Goal: Task Accomplishment & Management: Complete application form

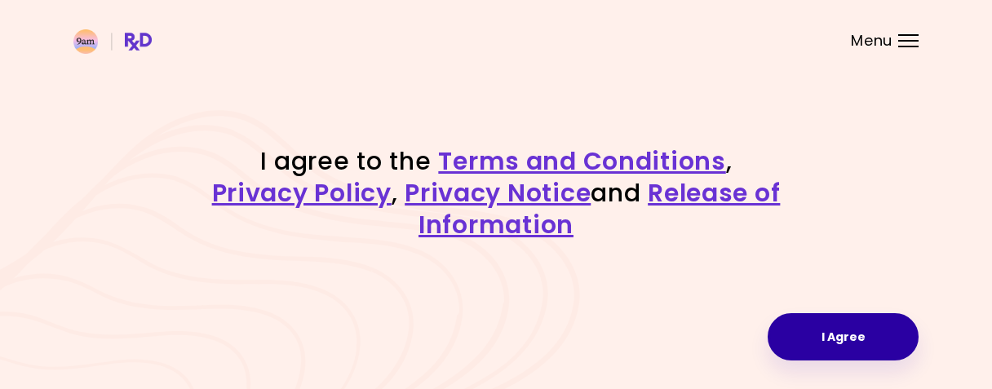
click at [863, 329] on button "I Agree" at bounding box center [842, 336] width 151 height 47
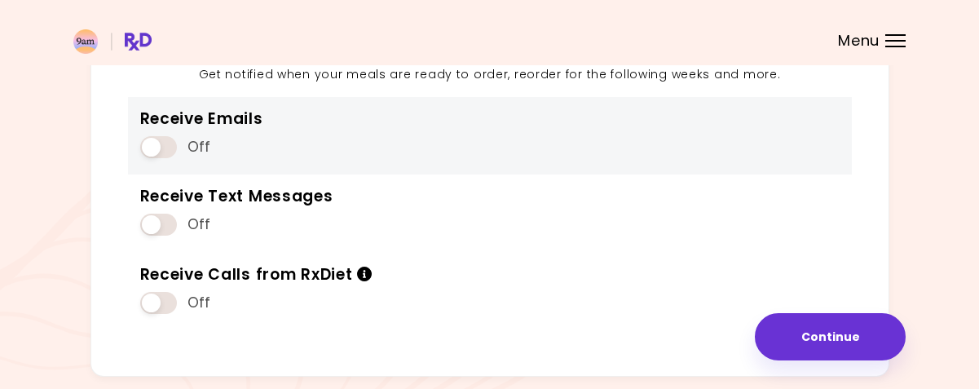
scroll to position [245, 0]
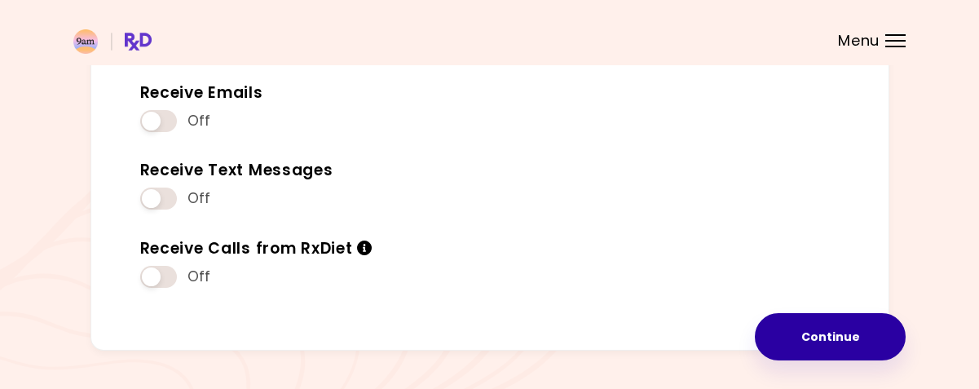
click at [848, 349] on button "Continue" at bounding box center [830, 336] width 151 height 47
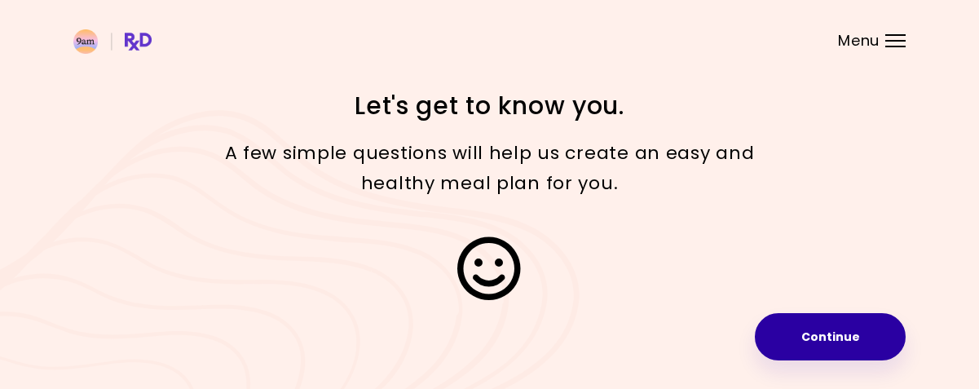
click at [837, 333] on button "Continue" at bounding box center [830, 336] width 151 height 47
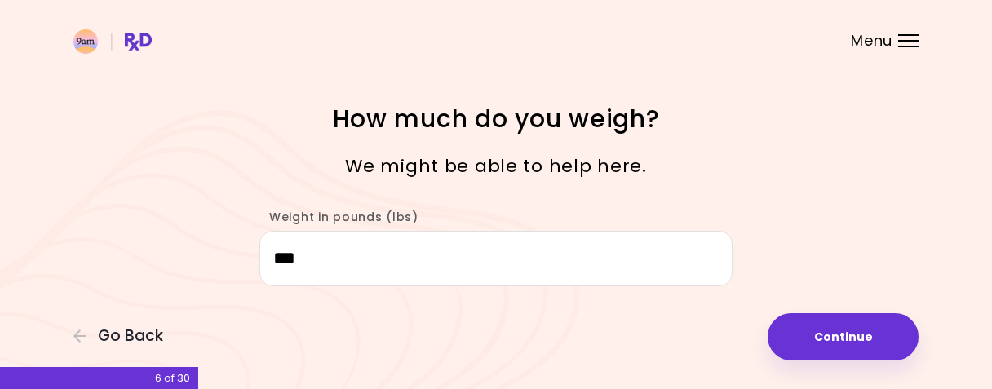
drag, startPoint x: 284, startPoint y: 257, endPoint x: 308, endPoint y: 258, distance: 24.5
click at [308, 258] on input "***" at bounding box center [495, 259] width 473 height 56
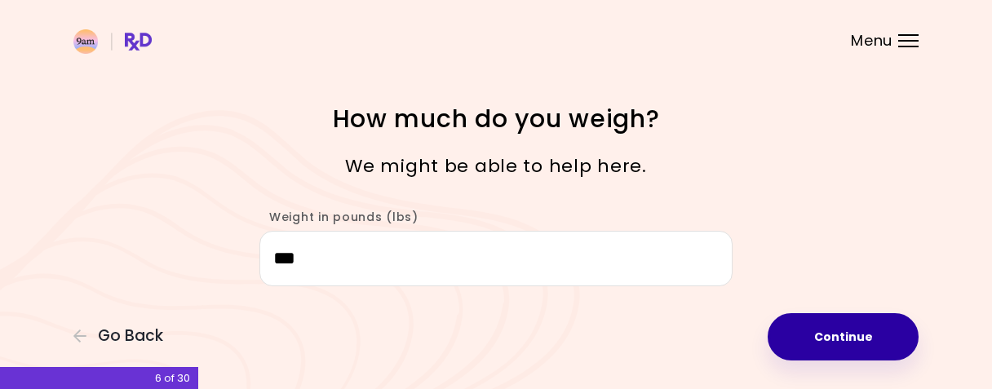
type input "***"
click at [851, 343] on button "Continue" at bounding box center [842, 336] width 151 height 47
select select "****"
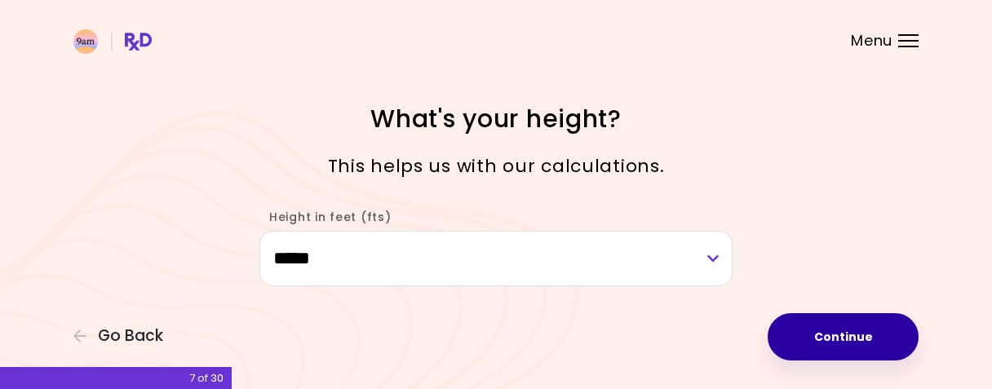
click at [842, 337] on button "Continue" at bounding box center [842, 336] width 151 height 47
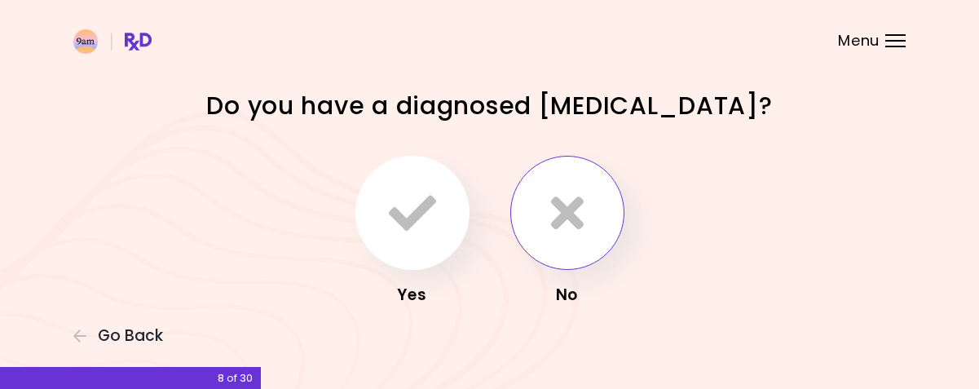
click at [578, 195] on icon "button" at bounding box center [567, 212] width 33 height 47
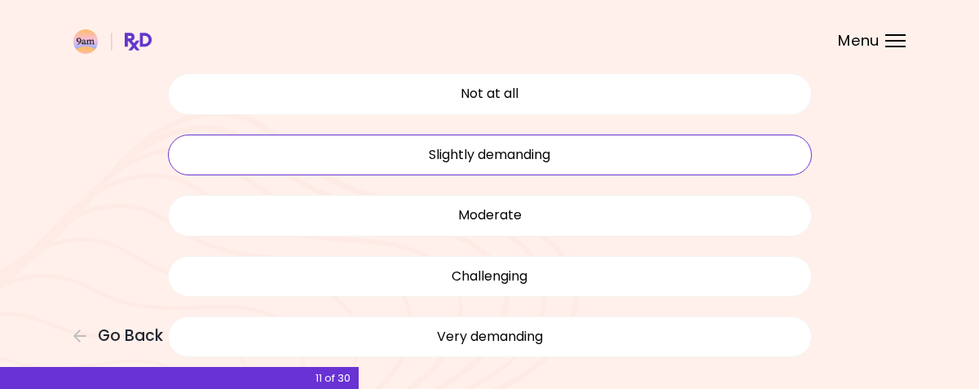
scroll to position [163, 0]
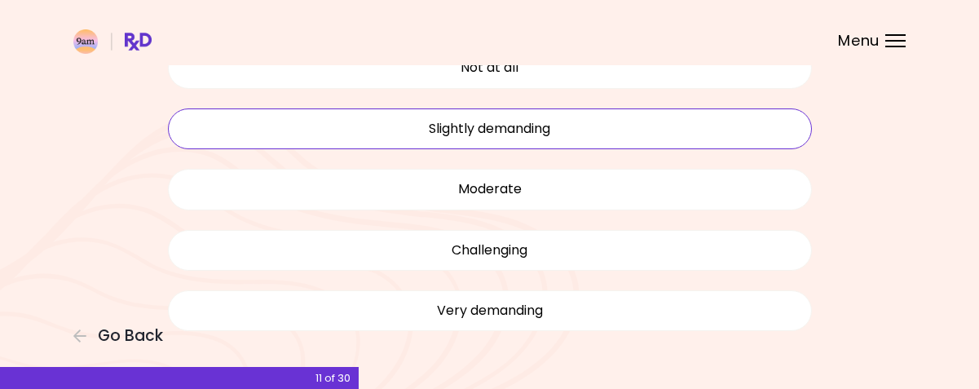
click at [491, 133] on button "Slightly demanding" at bounding box center [490, 128] width 644 height 41
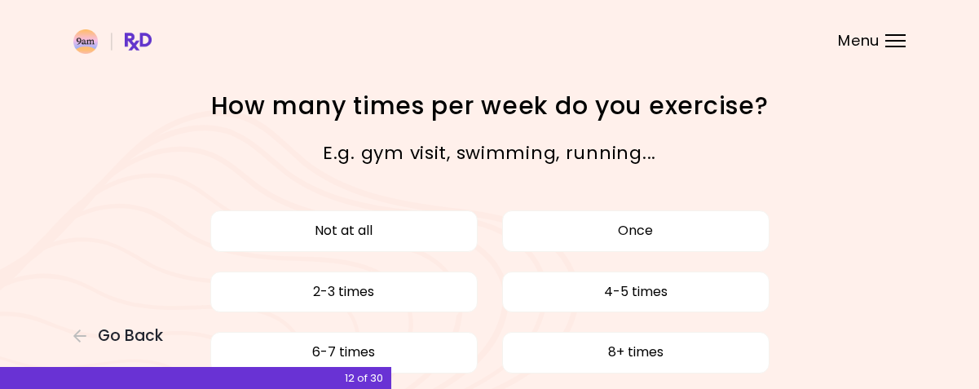
scroll to position [82, 0]
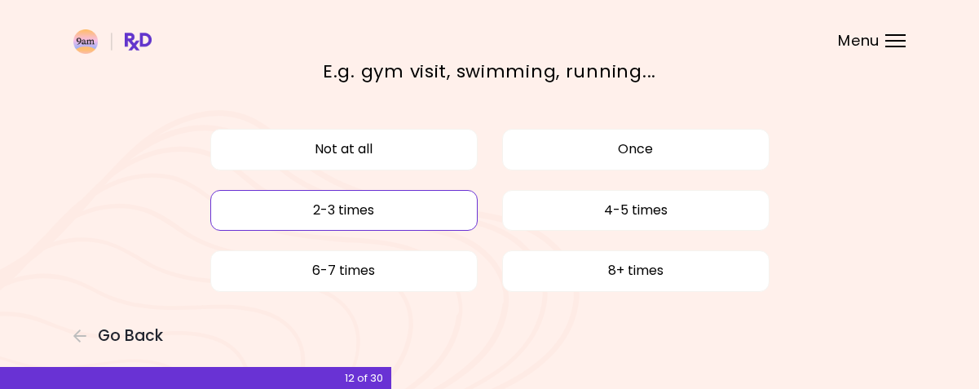
click at [389, 204] on button "2-3 times" at bounding box center [343, 210] width 267 height 41
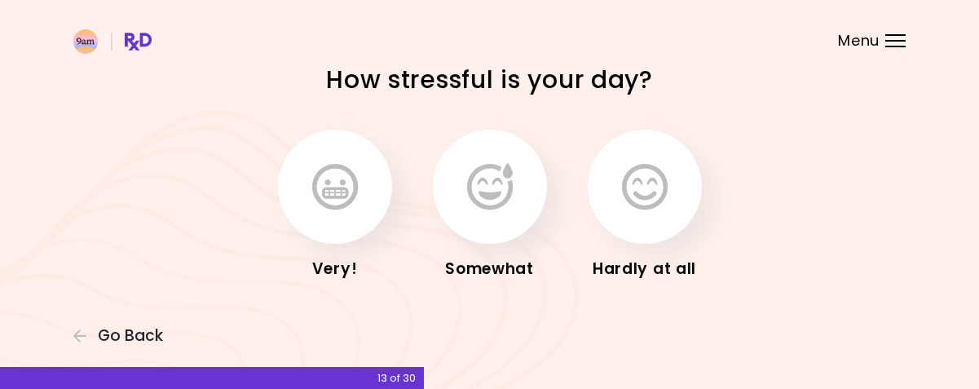
scroll to position [38, 0]
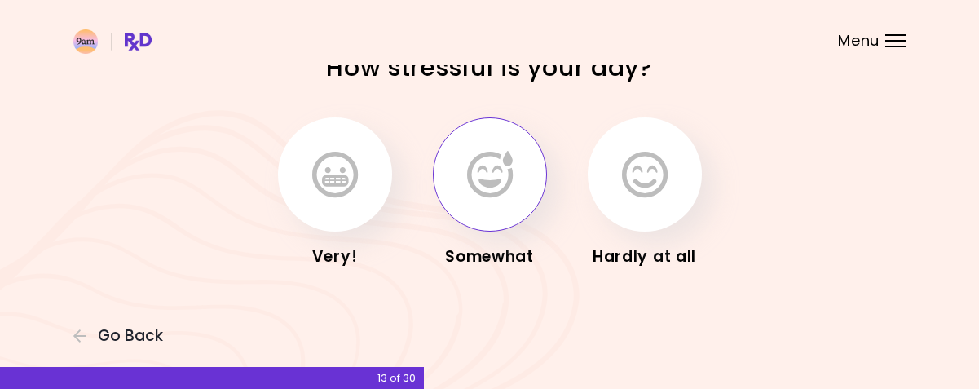
click at [480, 182] on icon "button" at bounding box center [490, 174] width 46 height 47
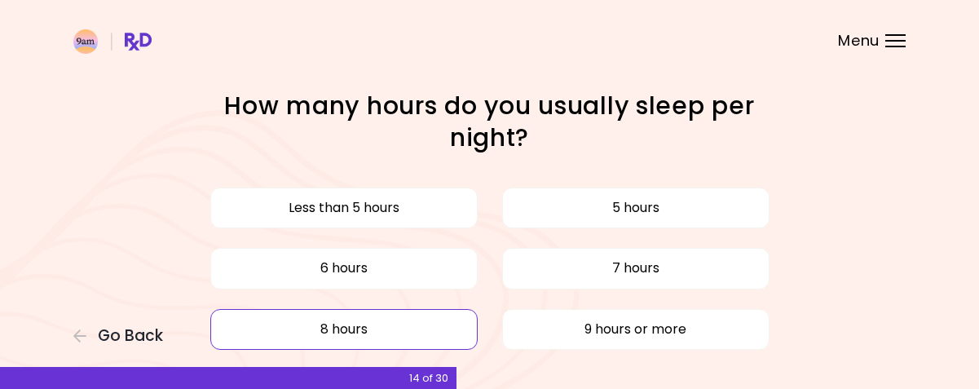
click at [353, 328] on button "8 hours" at bounding box center [343, 329] width 267 height 41
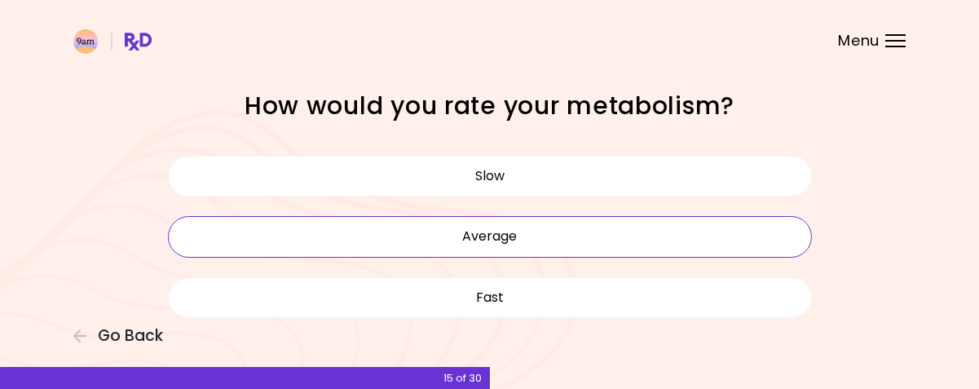
click at [492, 235] on button "Average" at bounding box center [490, 236] width 644 height 41
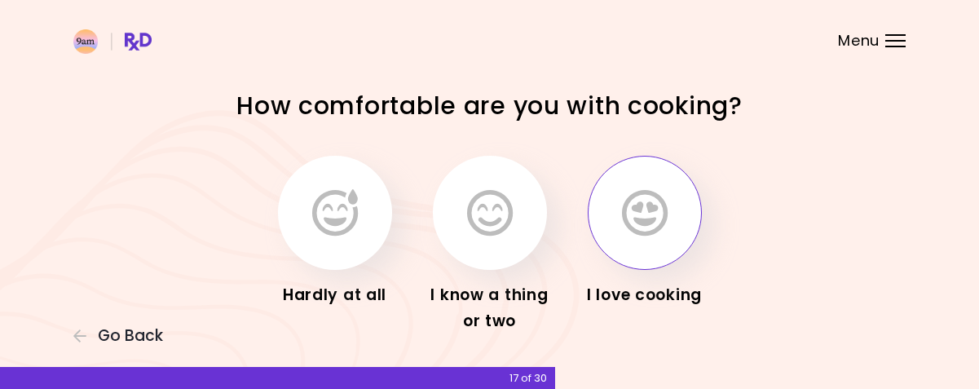
click at [645, 208] on icon "button" at bounding box center [645, 212] width 46 height 47
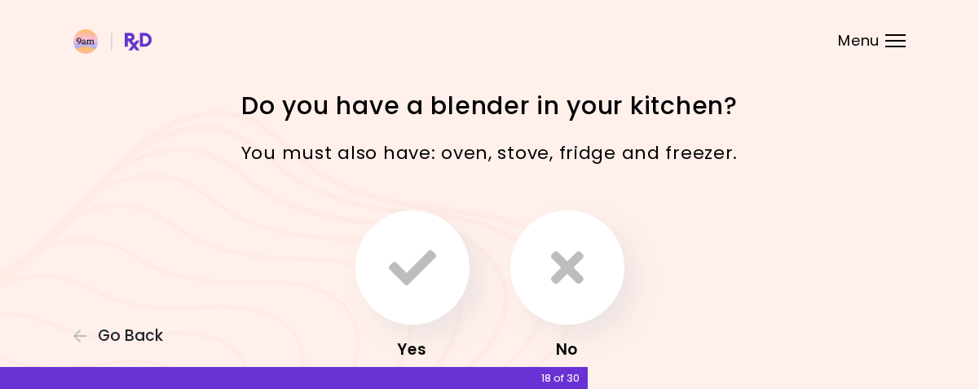
scroll to position [82, 0]
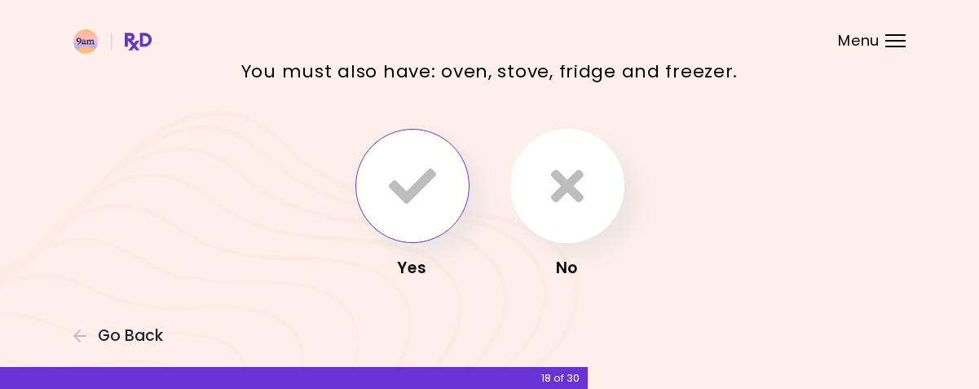
click at [431, 183] on icon "button" at bounding box center [412, 185] width 47 height 47
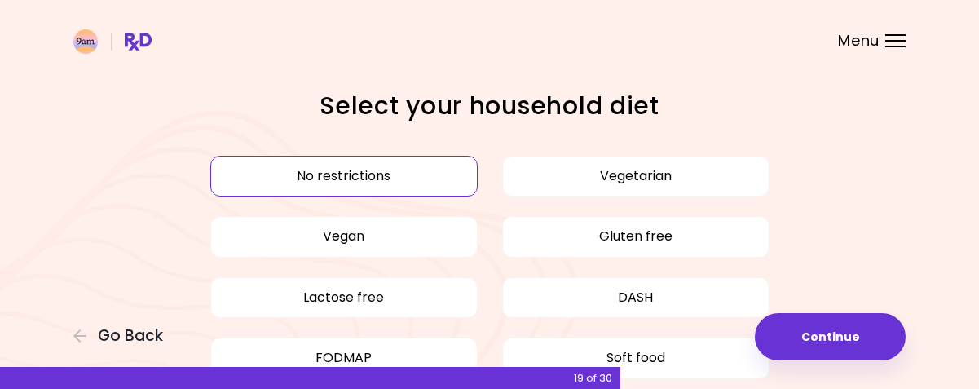
click at [401, 172] on button "No restrictions" at bounding box center [343, 176] width 267 height 41
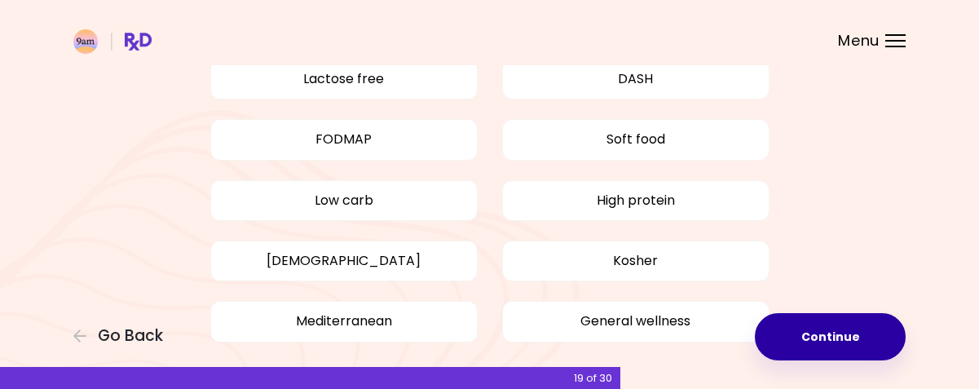
scroll to position [245, 0]
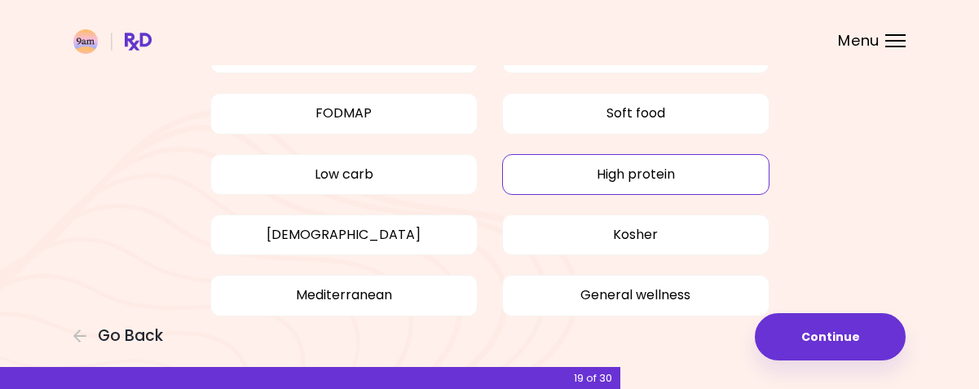
click at [651, 180] on button "High protein" at bounding box center [635, 174] width 267 height 41
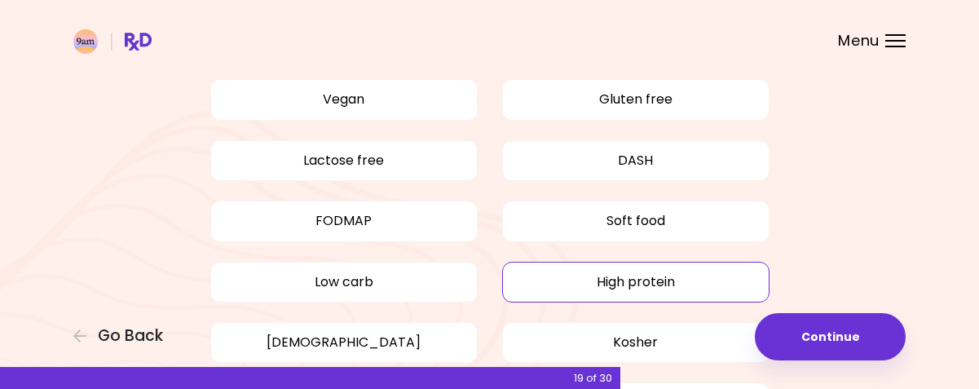
scroll to position [163, 0]
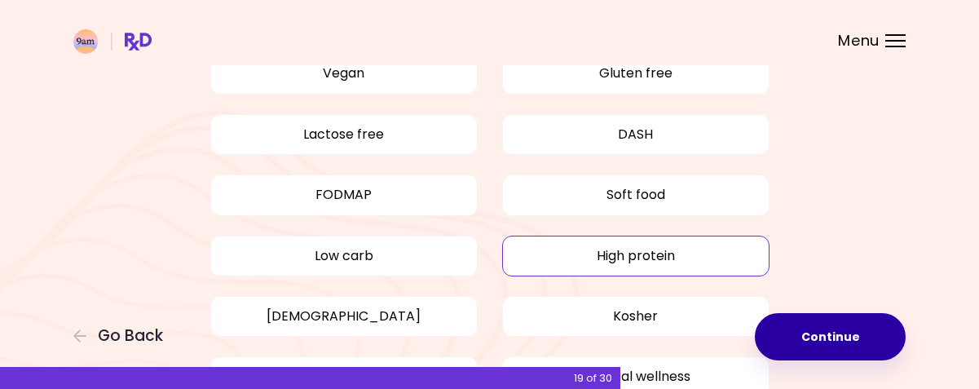
click at [828, 345] on button "Continue" at bounding box center [830, 336] width 151 height 47
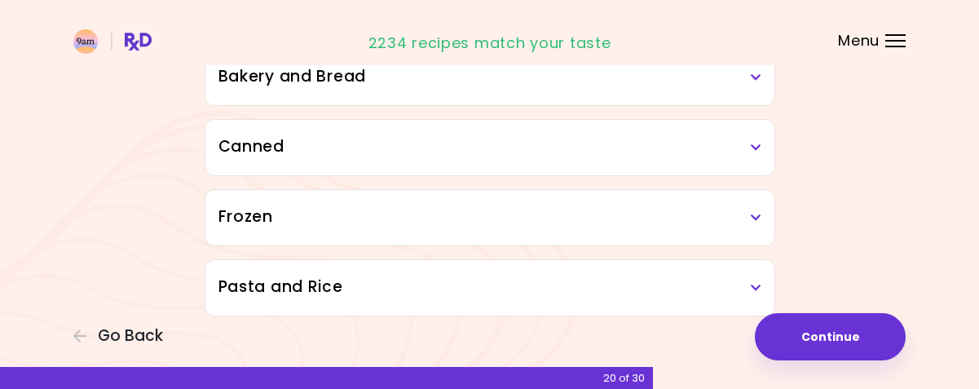
scroll to position [1040, 0]
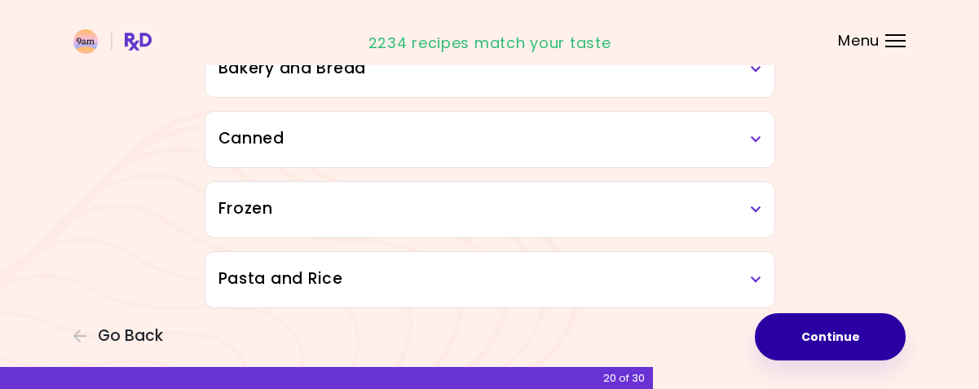
drag, startPoint x: 835, startPoint y: 329, endPoint x: 762, endPoint y: 328, distance: 72.6
click at [836, 329] on button "Continue" at bounding box center [830, 336] width 151 height 47
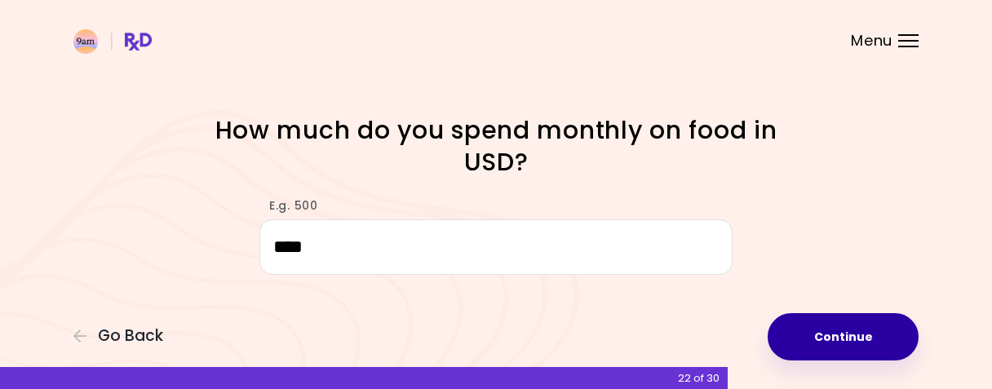
type input "****"
click at [851, 338] on button "Continue" at bounding box center [842, 336] width 151 height 47
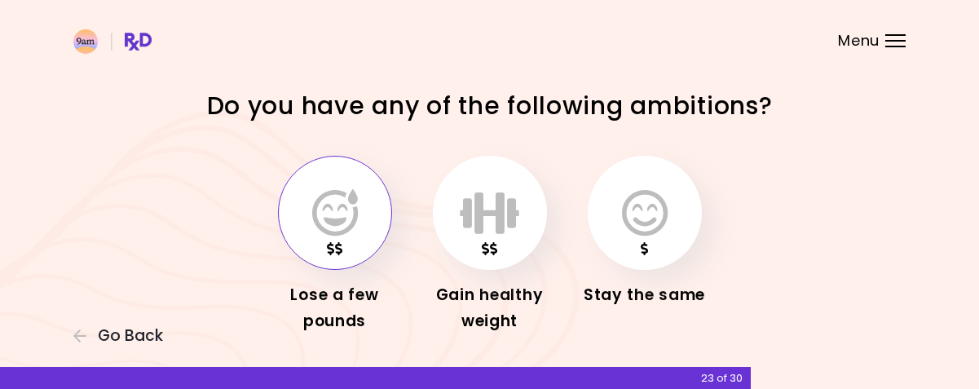
click at [336, 212] on icon "button" at bounding box center [335, 212] width 46 height 47
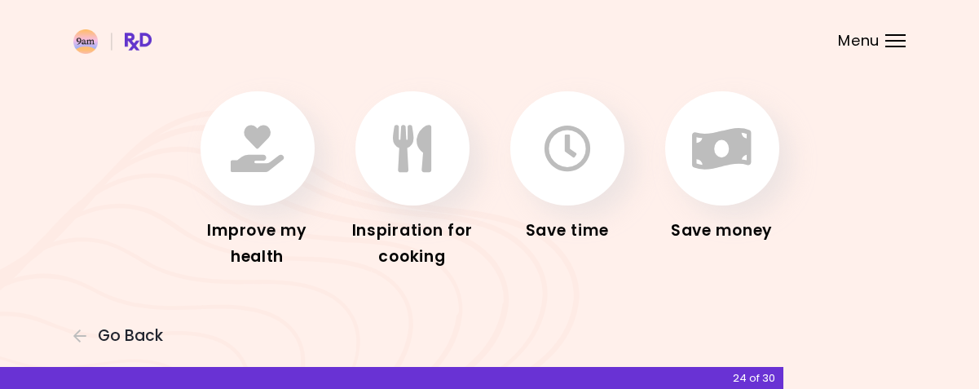
scroll to position [96, 0]
click at [99, 332] on span "Go Back" at bounding box center [130, 336] width 65 height 18
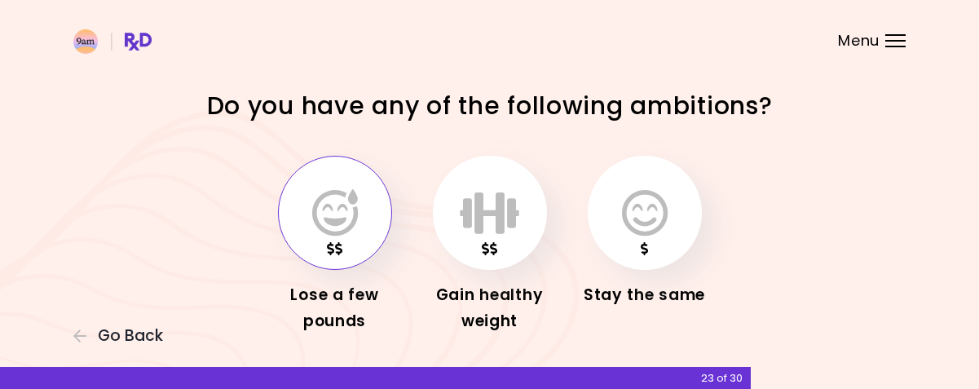
click at [331, 221] on icon "button" at bounding box center [335, 212] width 46 height 47
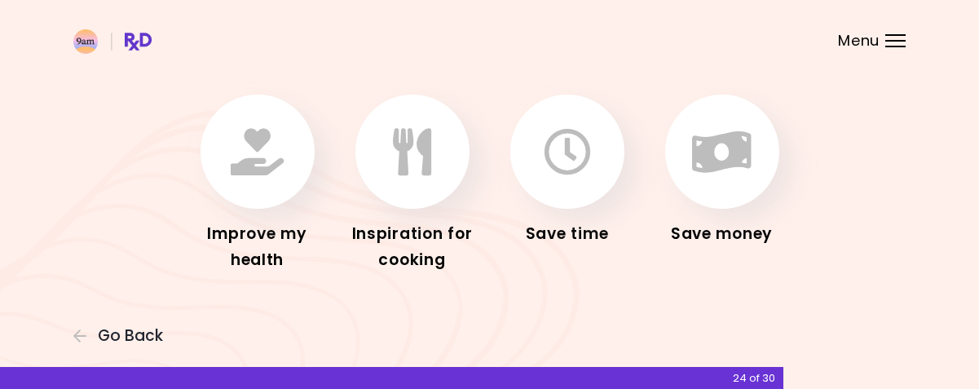
scroll to position [96, 0]
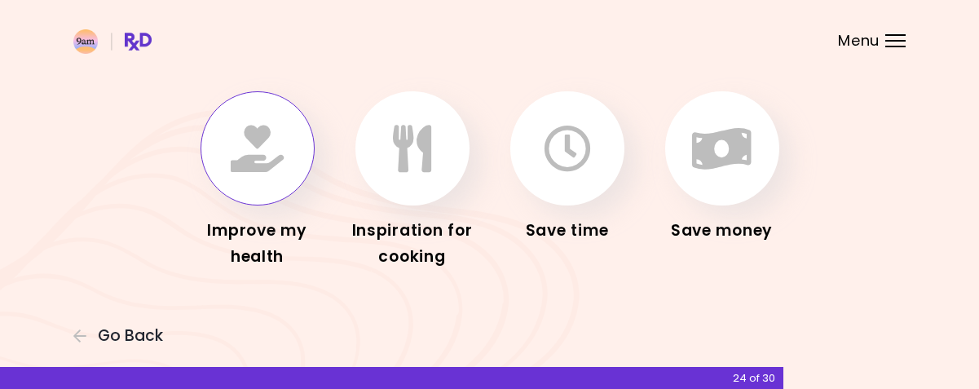
click at [250, 200] on button "button" at bounding box center [258, 148] width 114 height 114
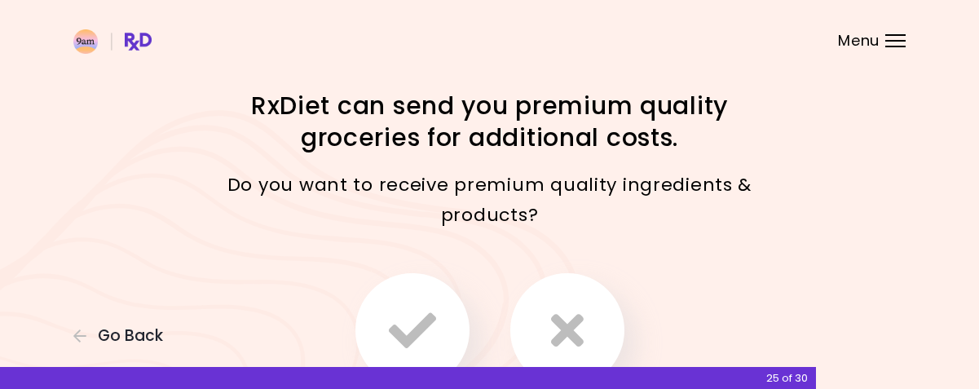
scroll to position [82, 0]
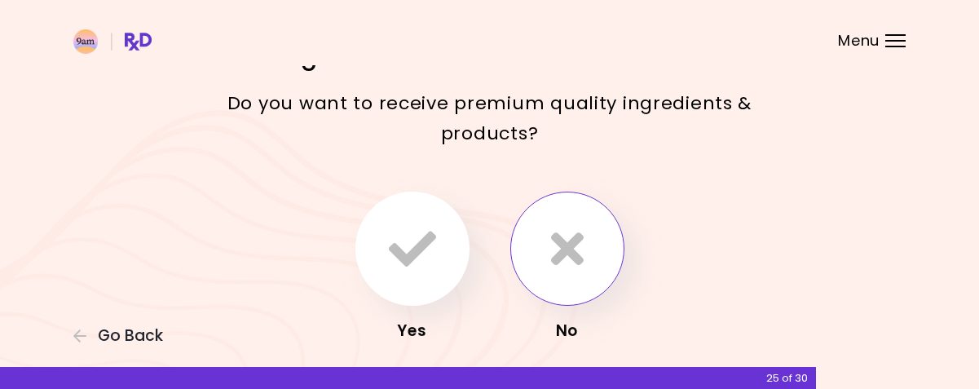
click at [572, 239] on icon "button" at bounding box center [567, 248] width 33 height 47
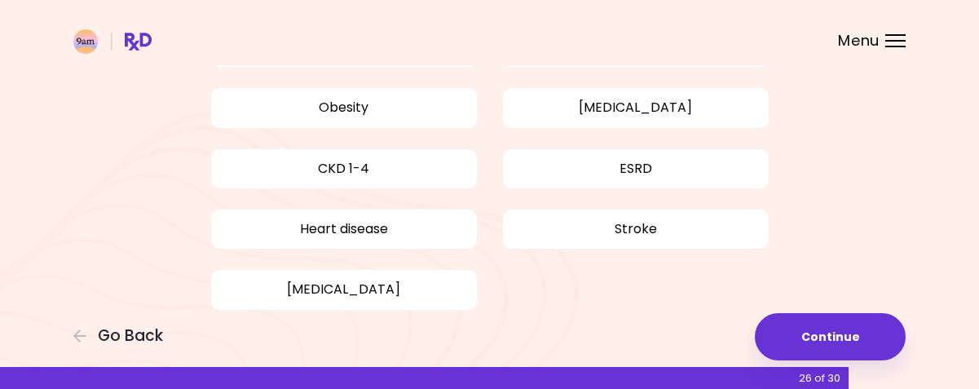
scroll to position [282, 0]
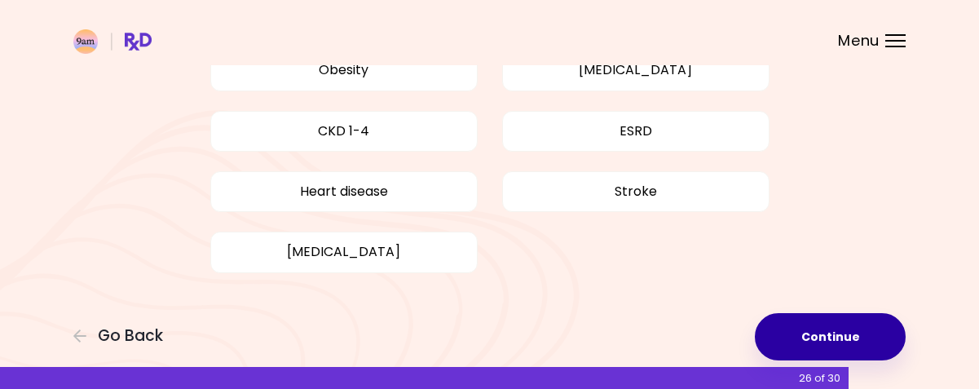
click at [843, 329] on button "Continue" at bounding box center [830, 336] width 151 height 47
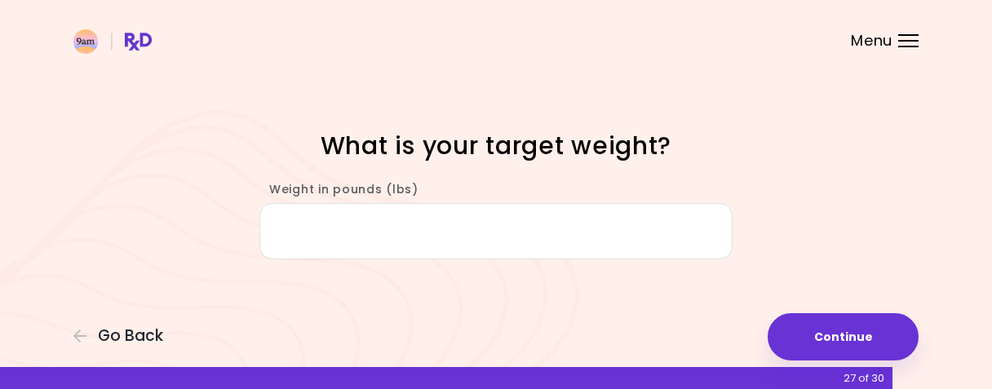
click at [484, 228] on input "Weight in pounds (lbs)" at bounding box center [495, 231] width 473 height 56
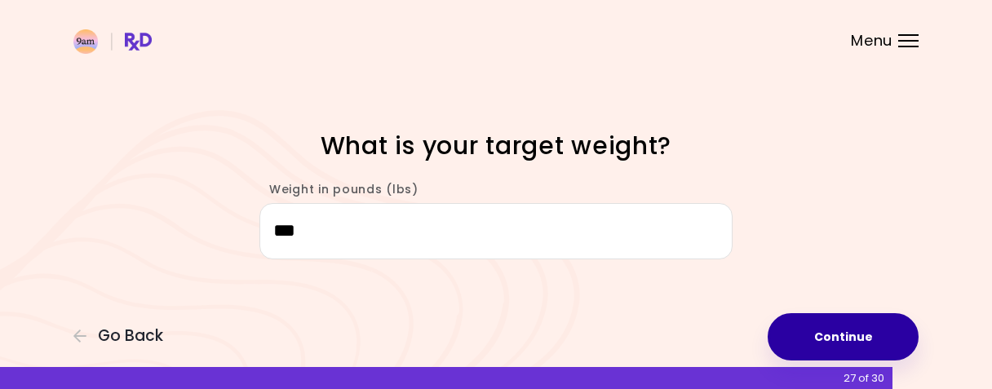
type input "***"
click at [850, 338] on button "Continue" at bounding box center [842, 336] width 151 height 47
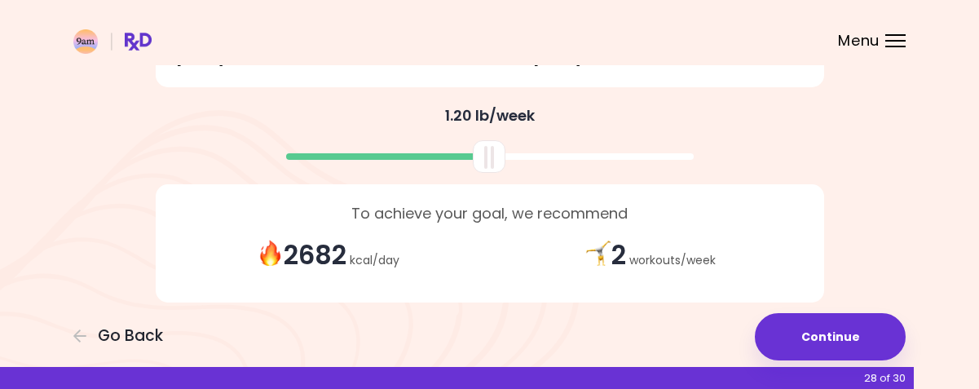
scroll to position [454, 0]
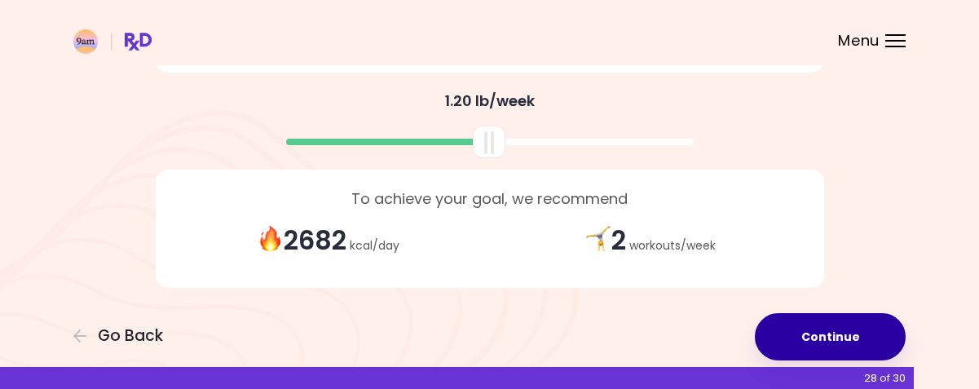
click at [833, 337] on button "Continue" at bounding box center [830, 336] width 151 height 47
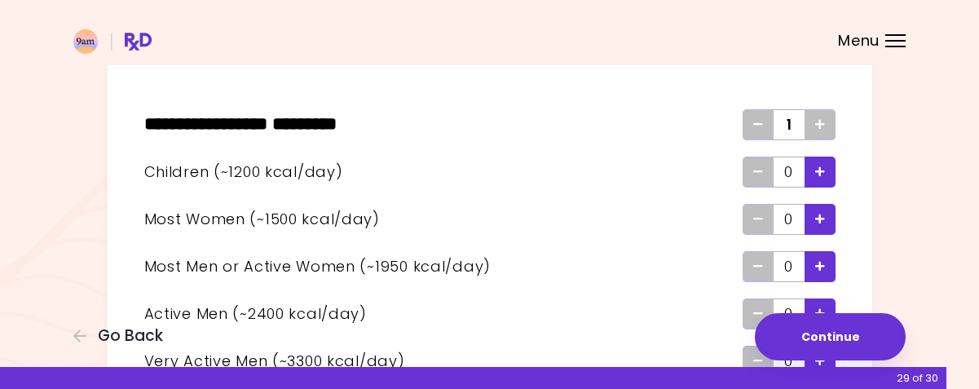
scroll to position [163, 0]
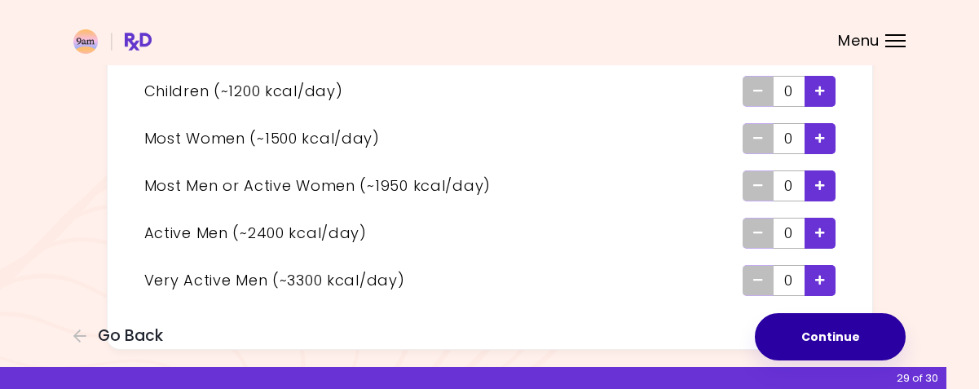
click at [855, 333] on button "Continue" at bounding box center [830, 336] width 151 height 47
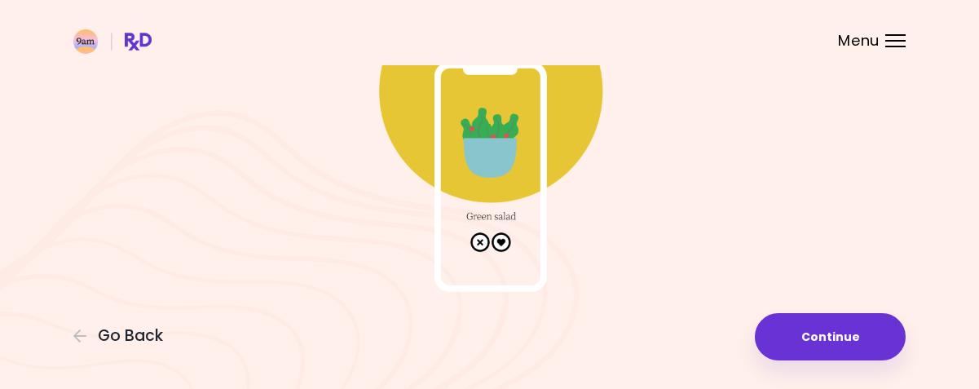
scroll to position [176, 0]
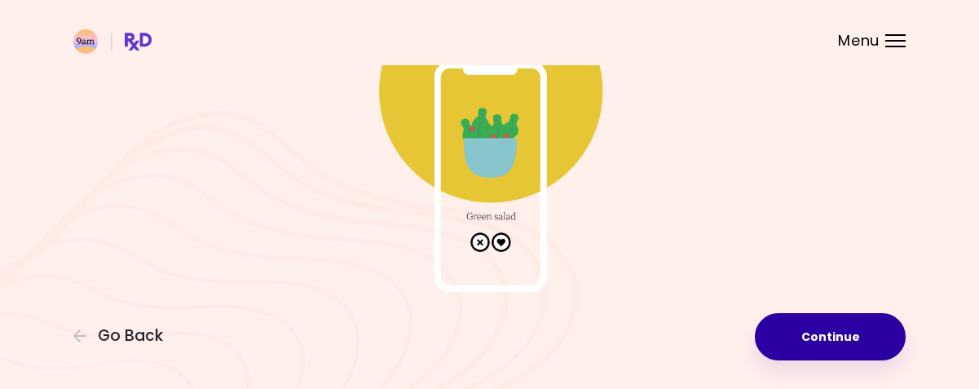
click at [838, 342] on button "Continue" at bounding box center [830, 336] width 151 height 47
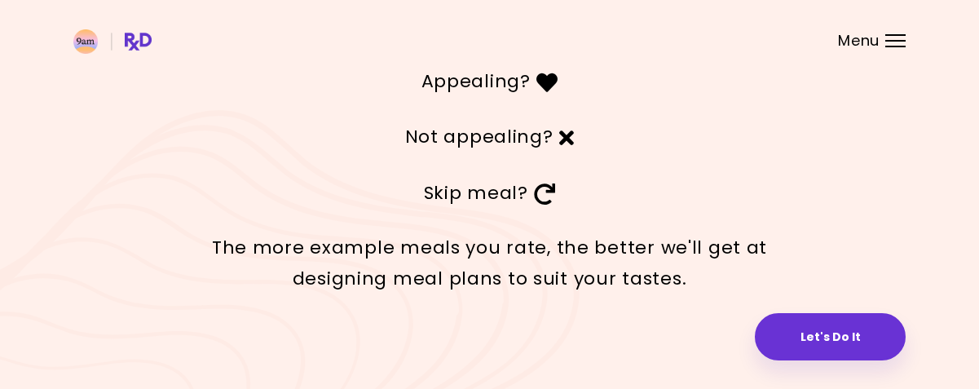
scroll to position [111, 0]
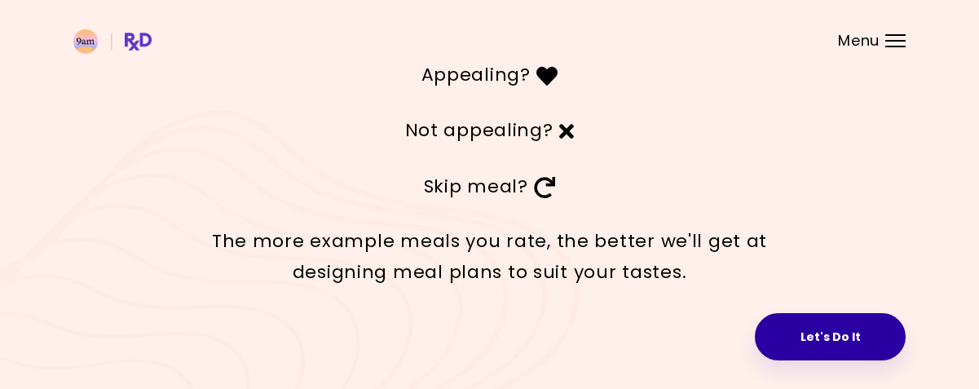
click at [827, 336] on button "Let's Do It" at bounding box center [830, 336] width 151 height 47
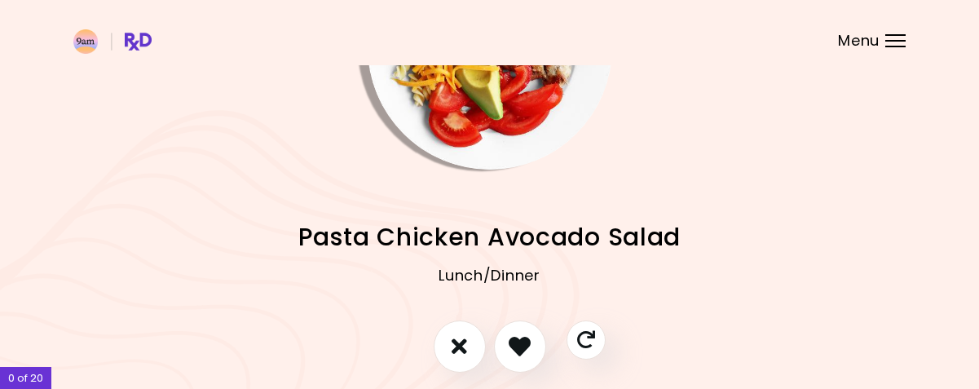
scroll to position [213, 0]
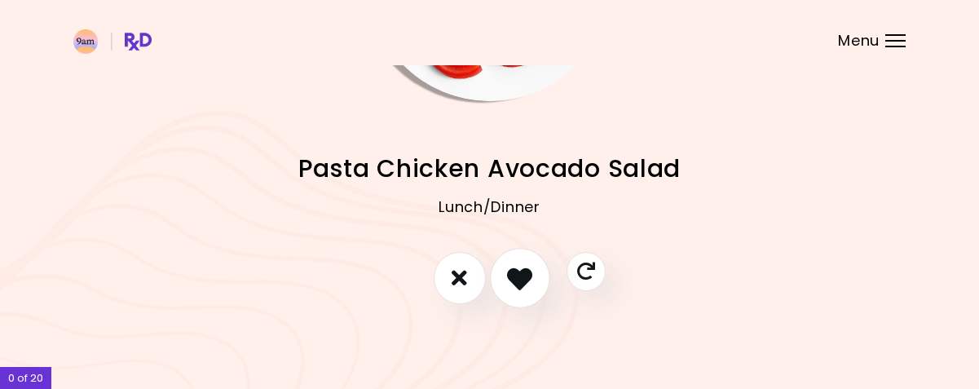
click at [518, 273] on icon "I like this recipe" at bounding box center [519, 277] width 25 height 25
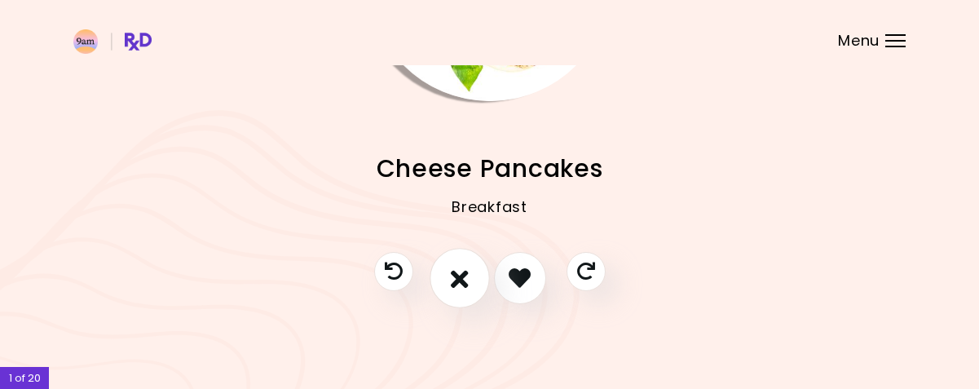
click at [460, 280] on icon "I don't like this recipe" at bounding box center [460, 277] width 18 height 25
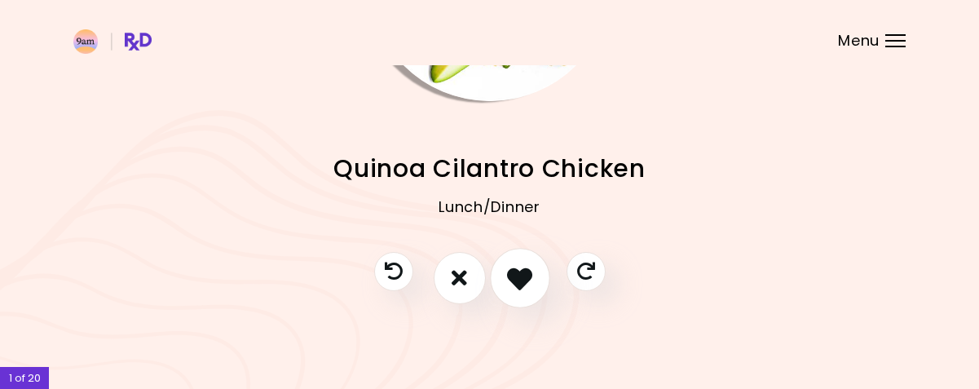
click at [518, 272] on icon "I like this recipe" at bounding box center [519, 277] width 25 height 25
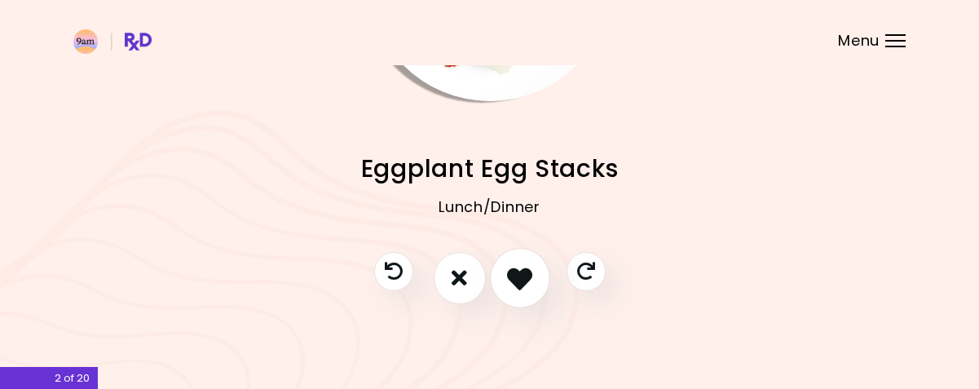
click at [515, 282] on icon "I like this recipe" at bounding box center [519, 277] width 25 height 25
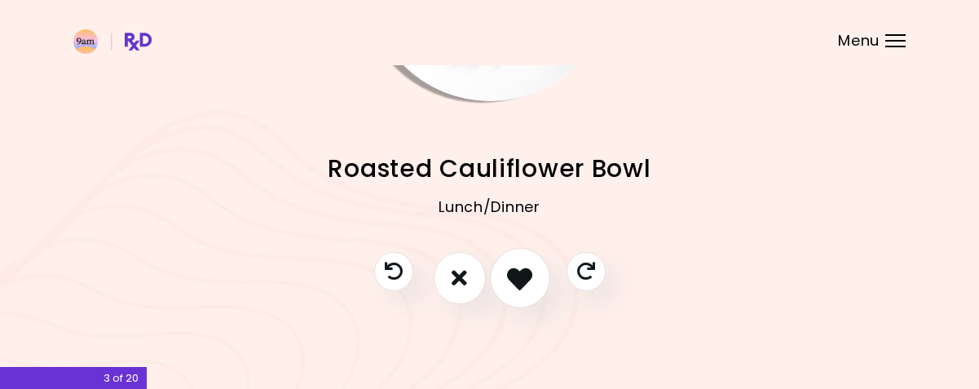
click at [515, 288] on icon "I like this recipe" at bounding box center [519, 277] width 25 height 25
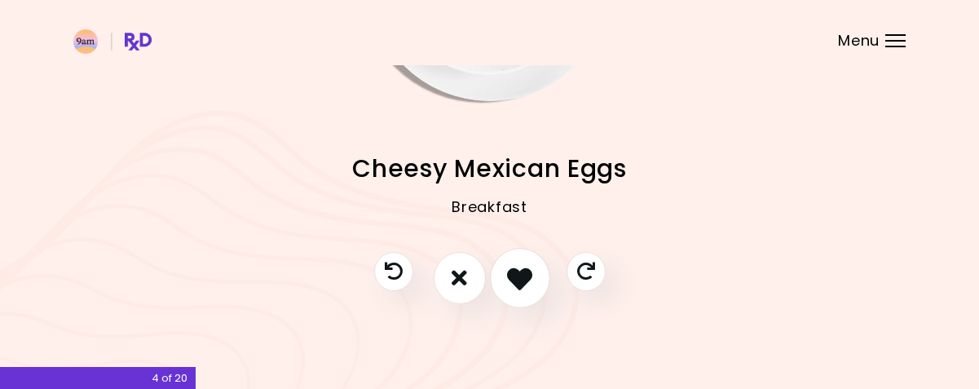
click at [527, 281] on icon "I like this recipe" at bounding box center [519, 277] width 25 height 25
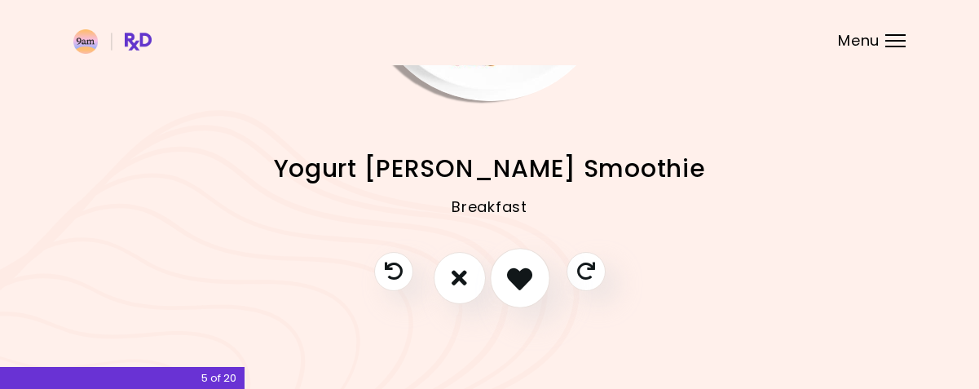
click at [518, 281] on icon "I like this recipe" at bounding box center [519, 277] width 25 height 25
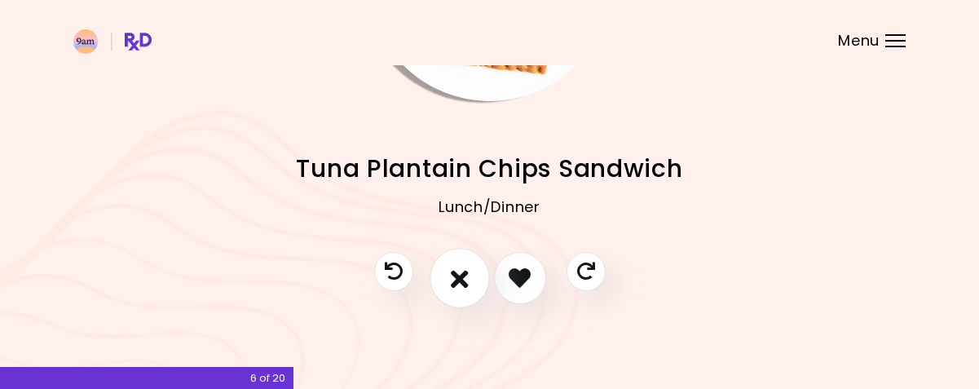
click at [471, 276] on button "I don't like this recipe" at bounding box center [460, 278] width 60 height 60
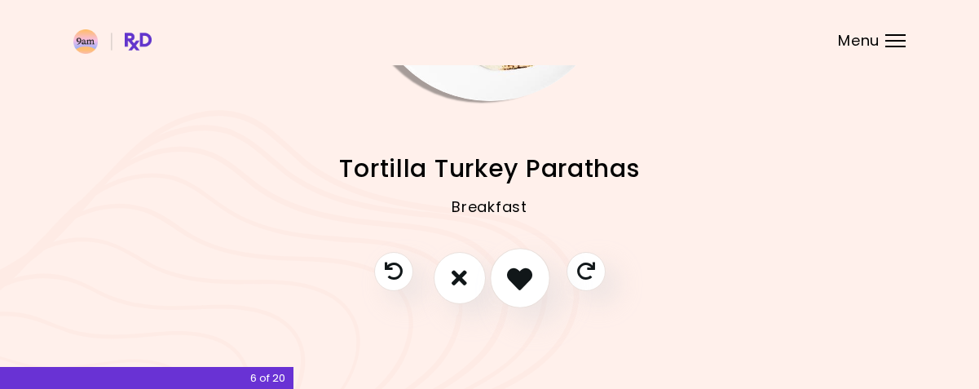
click at [525, 285] on icon "I like this recipe" at bounding box center [519, 277] width 25 height 25
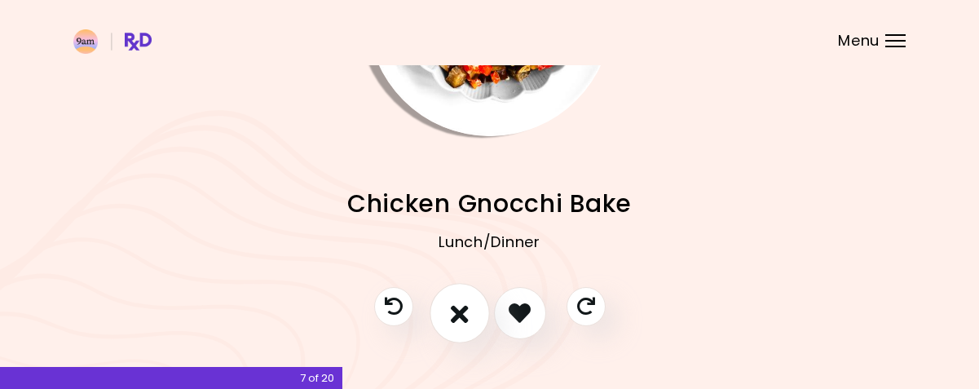
scroll to position [0, 0]
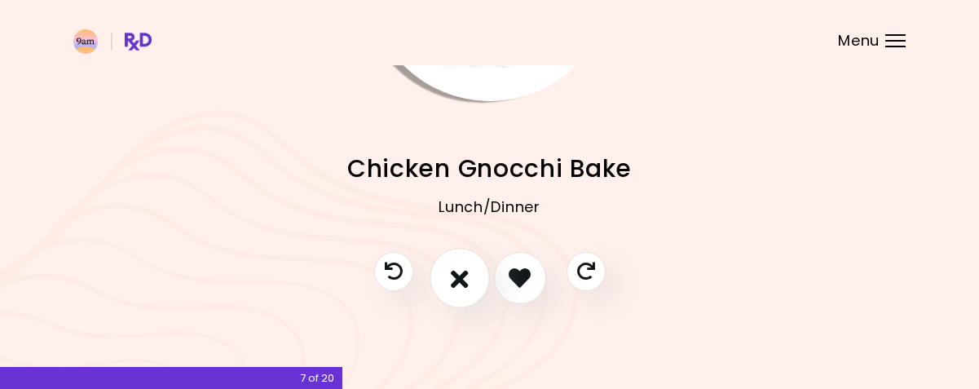
click at [468, 273] on icon "I don't like this recipe" at bounding box center [460, 277] width 18 height 25
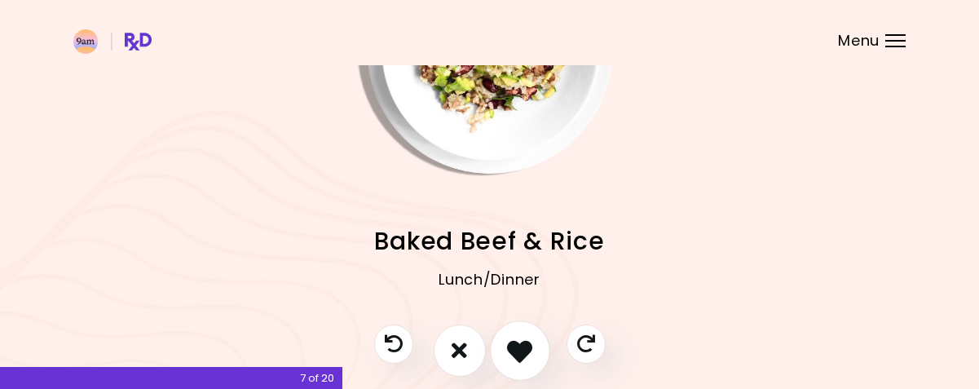
scroll to position [213, 0]
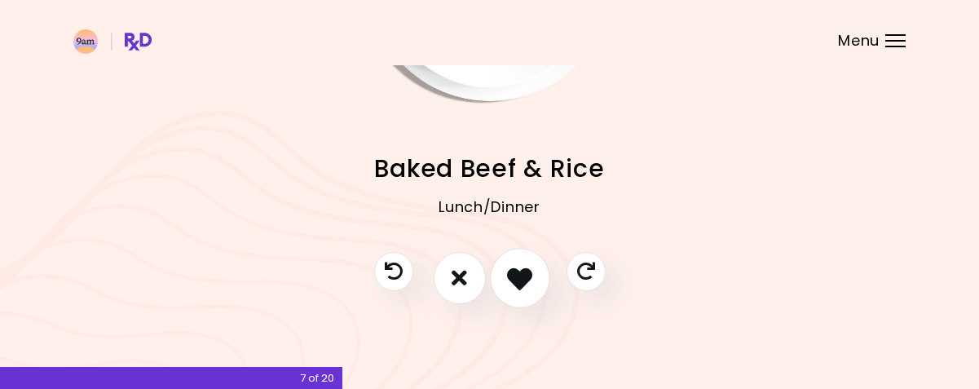
click at [516, 280] on icon "I like this recipe" at bounding box center [519, 277] width 25 height 25
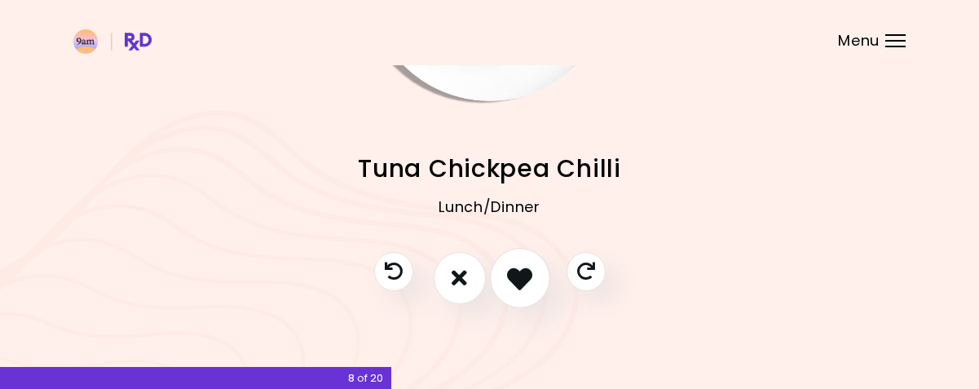
click at [517, 282] on icon "I like this recipe" at bounding box center [519, 277] width 25 height 25
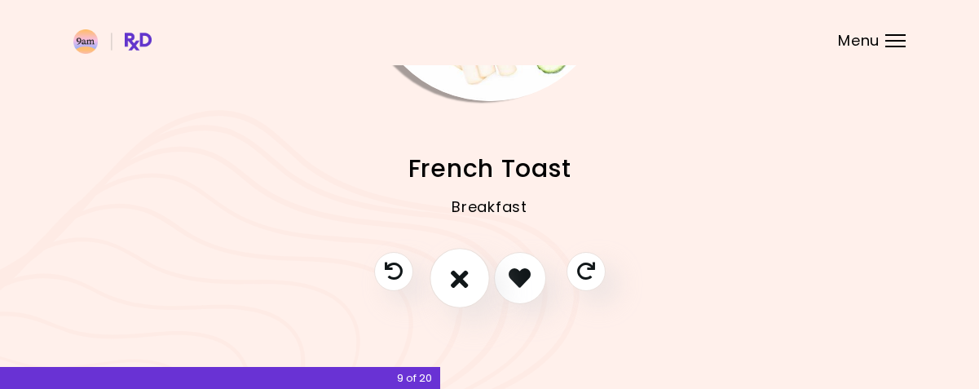
click at [453, 281] on icon "I don't like this recipe" at bounding box center [460, 277] width 18 height 25
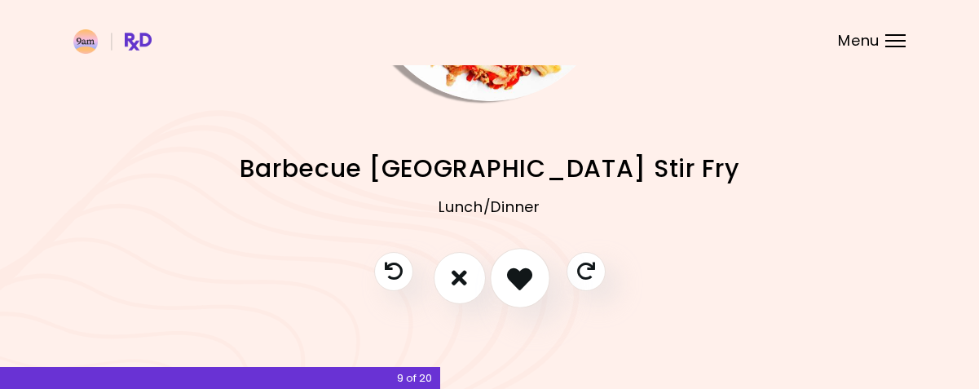
click at [519, 269] on icon "I like this recipe" at bounding box center [519, 277] width 25 height 25
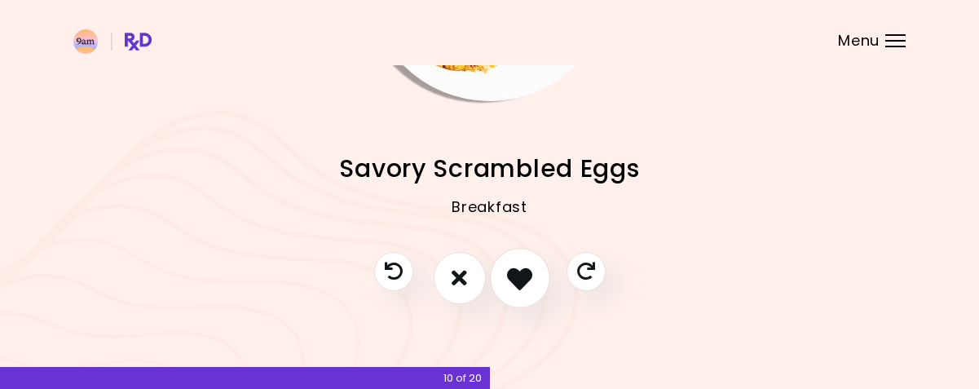
click at [532, 275] on button "I like this recipe" at bounding box center [520, 278] width 60 height 60
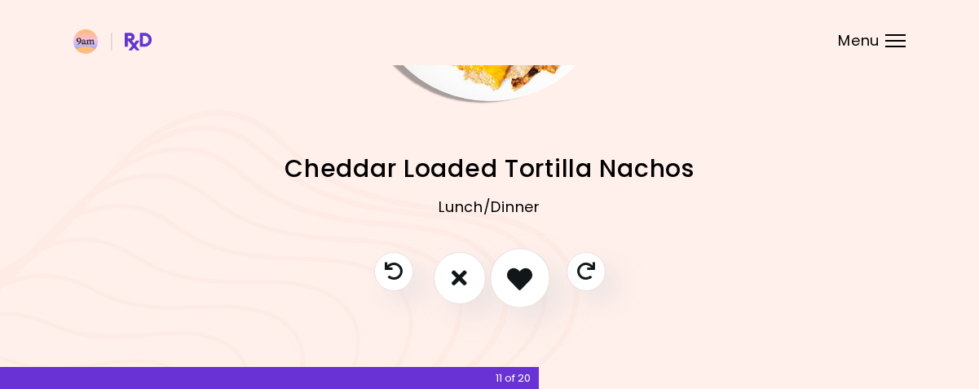
click at [524, 290] on icon "I like this recipe" at bounding box center [519, 277] width 25 height 25
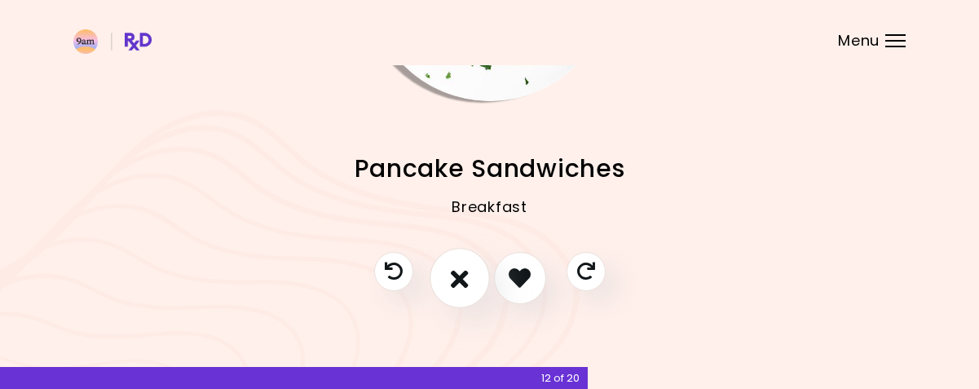
click at [473, 280] on button "I don't like this recipe" at bounding box center [460, 278] width 60 height 60
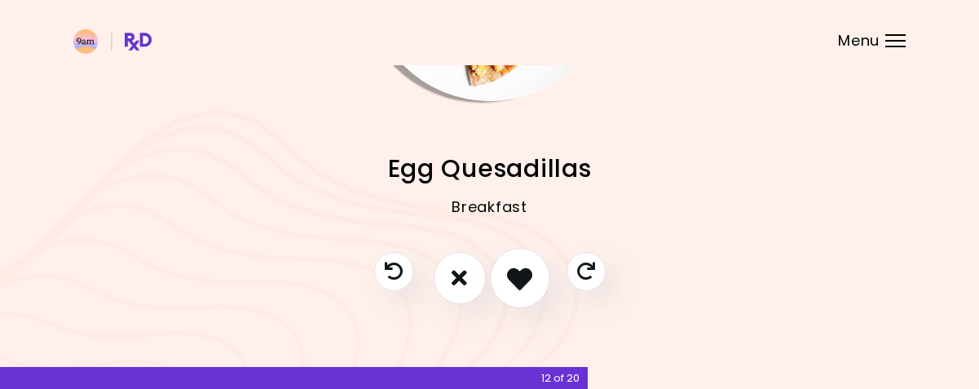
click at [520, 278] on icon "I like this recipe" at bounding box center [519, 277] width 25 height 25
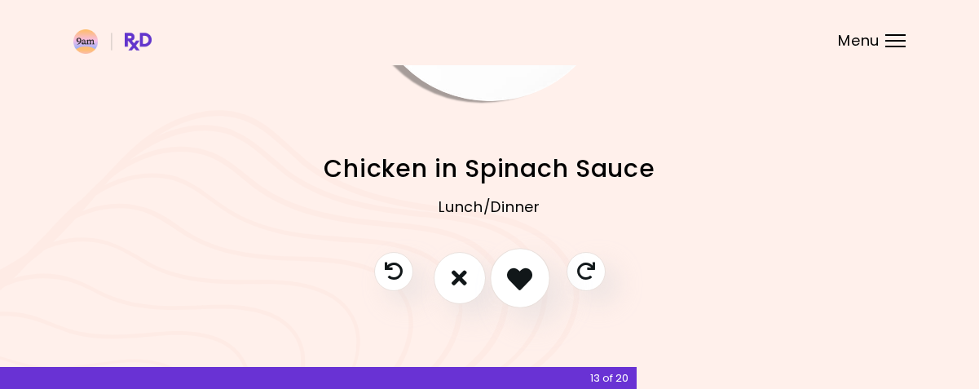
click at [517, 280] on icon "I like this recipe" at bounding box center [519, 277] width 25 height 25
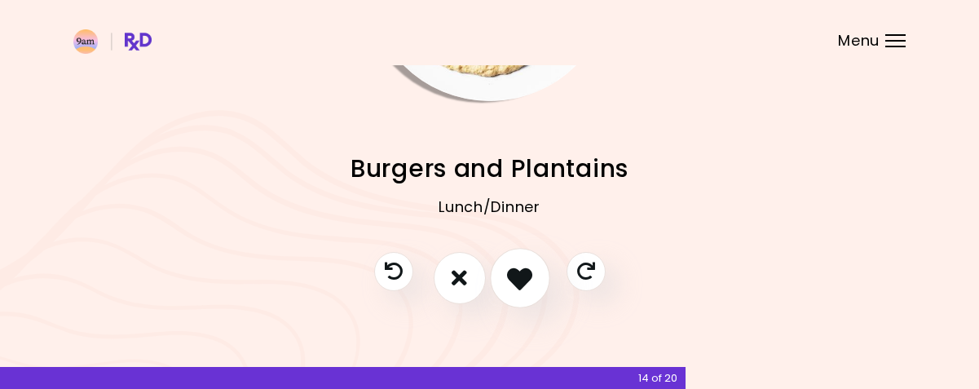
click at [525, 275] on icon "I like this recipe" at bounding box center [519, 277] width 25 height 25
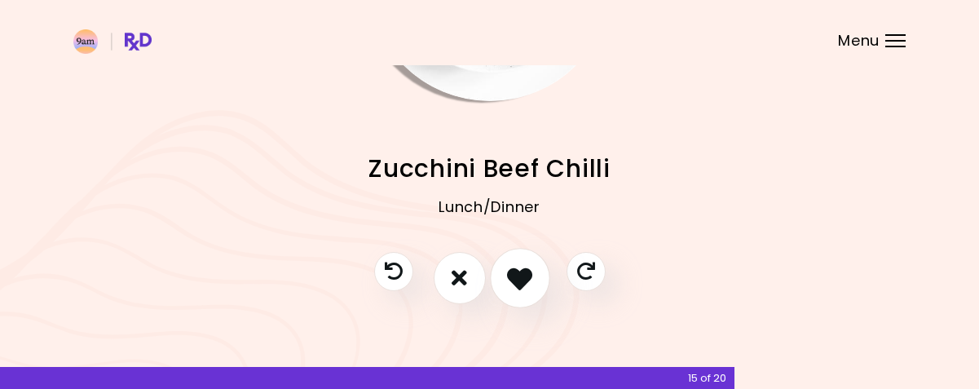
click at [520, 280] on icon "I like this recipe" at bounding box center [519, 277] width 25 height 25
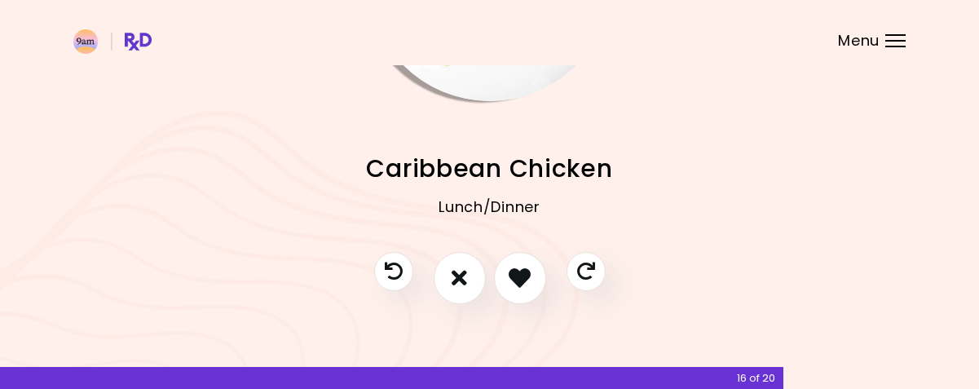
click at [519, 282] on icon "I like this recipe" at bounding box center [520, 278] width 22 height 22
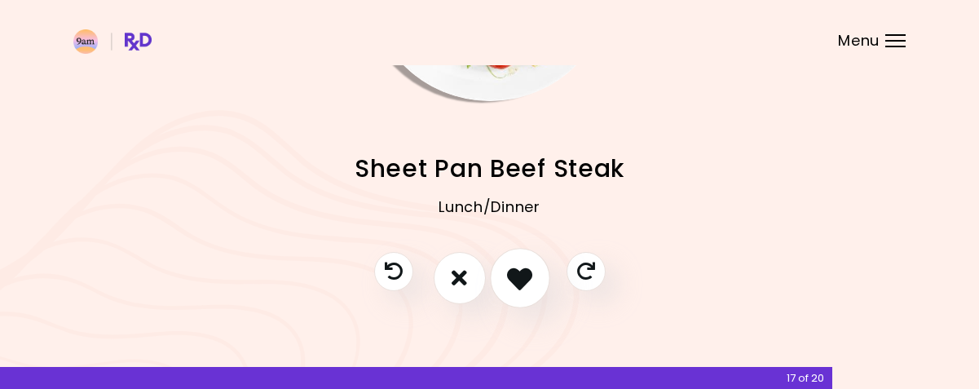
click at [520, 280] on icon "I like this recipe" at bounding box center [519, 277] width 25 height 25
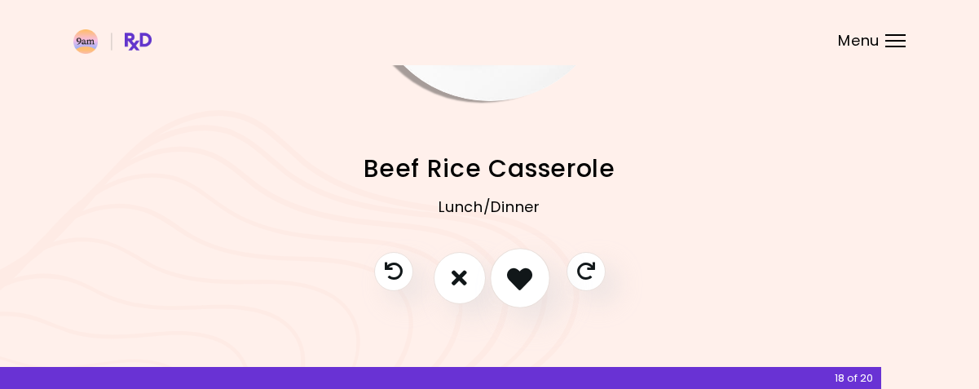
click at [520, 277] on icon "I like this recipe" at bounding box center [519, 277] width 25 height 25
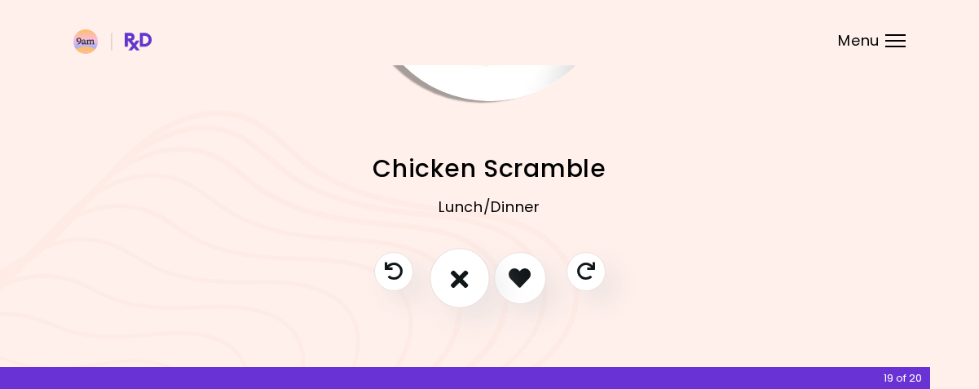
click at [461, 278] on icon "I don't like this recipe" at bounding box center [460, 277] width 18 height 25
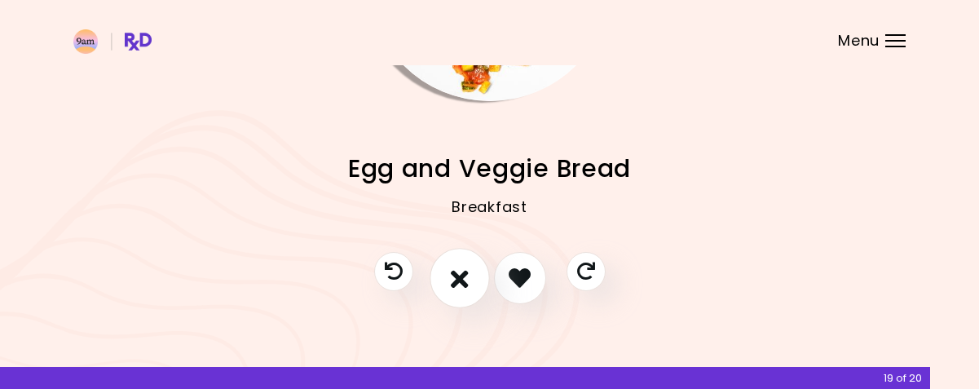
click at [452, 286] on icon "I don't like this recipe" at bounding box center [460, 277] width 18 height 25
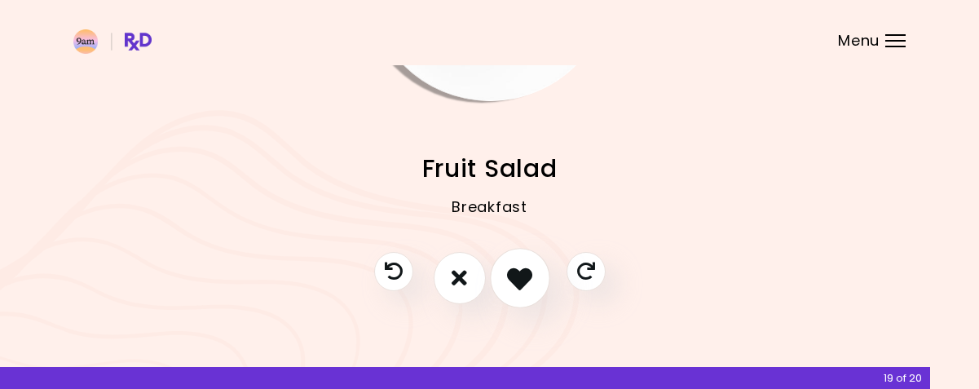
click at [523, 280] on icon "I like this recipe" at bounding box center [519, 277] width 25 height 25
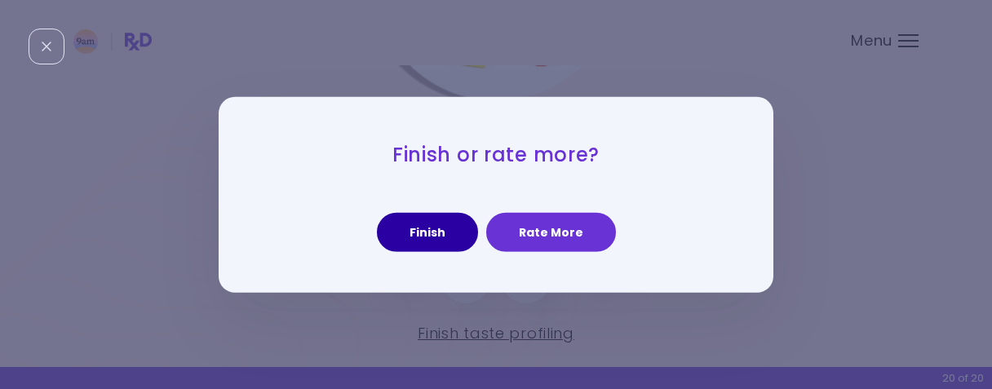
click at [428, 237] on button "Finish" at bounding box center [427, 232] width 101 height 39
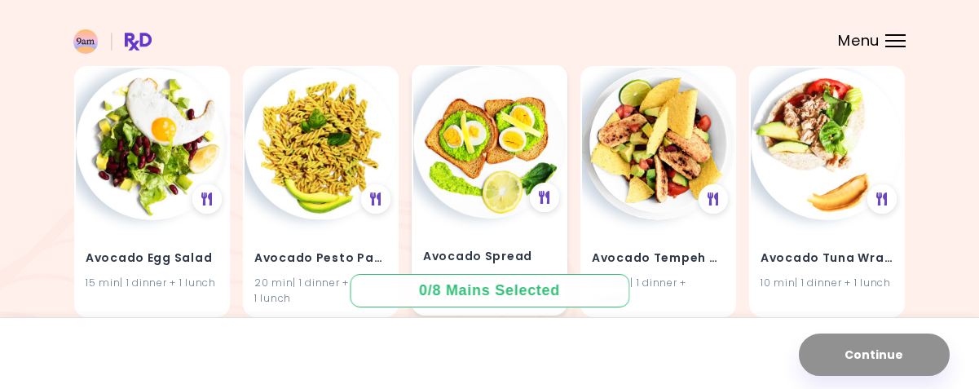
scroll to position [408, 0]
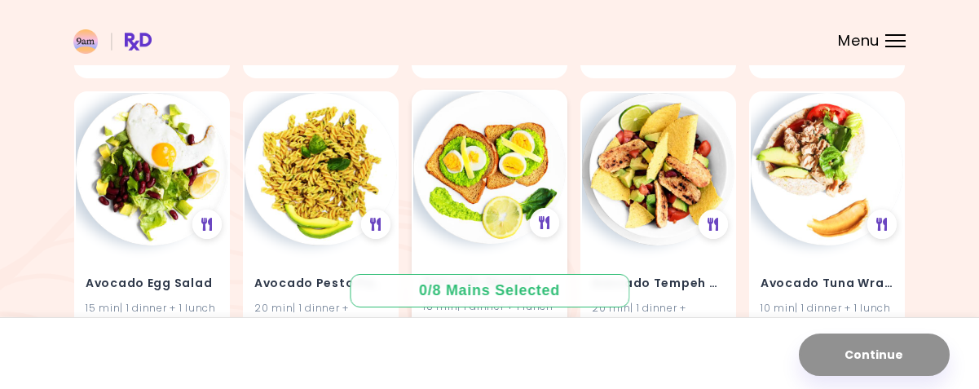
click at [504, 166] on img at bounding box center [489, 167] width 152 height 152
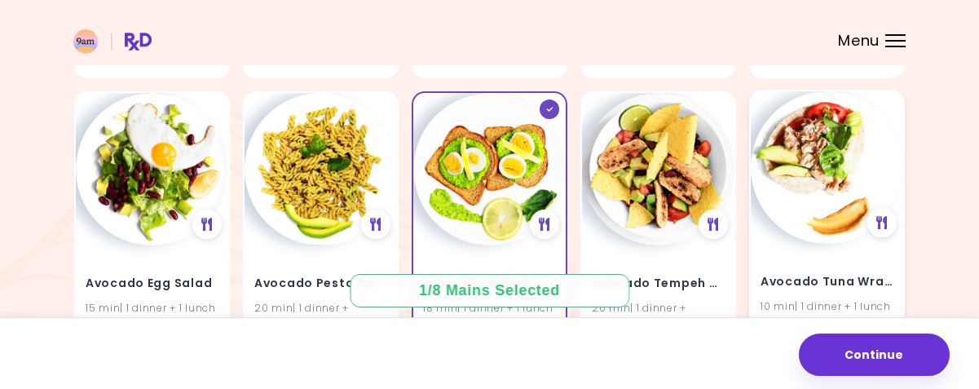
click at [843, 135] on img at bounding box center [827, 167] width 152 height 152
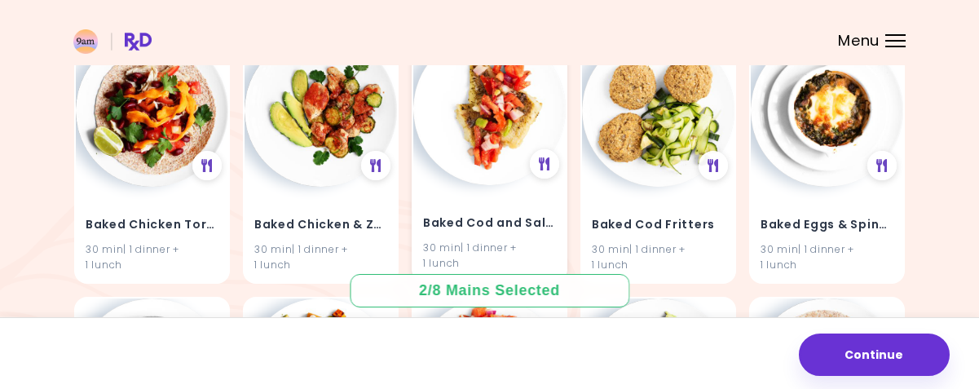
scroll to position [1549, 0]
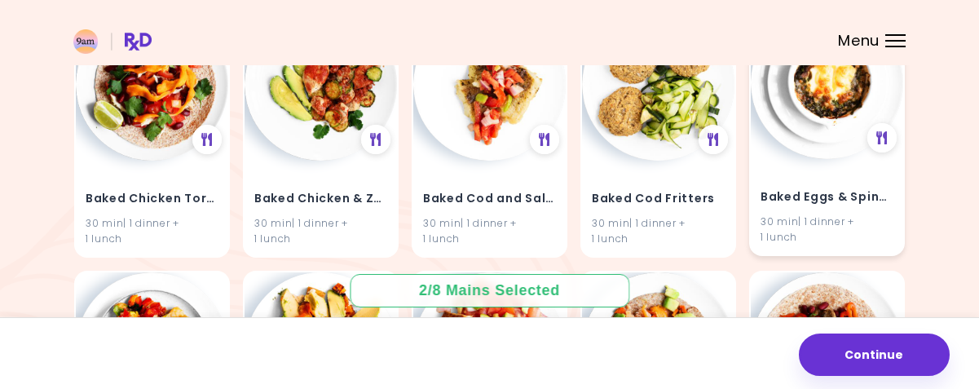
click at [824, 94] on img at bounding box center [827, 83] width 152 height 152
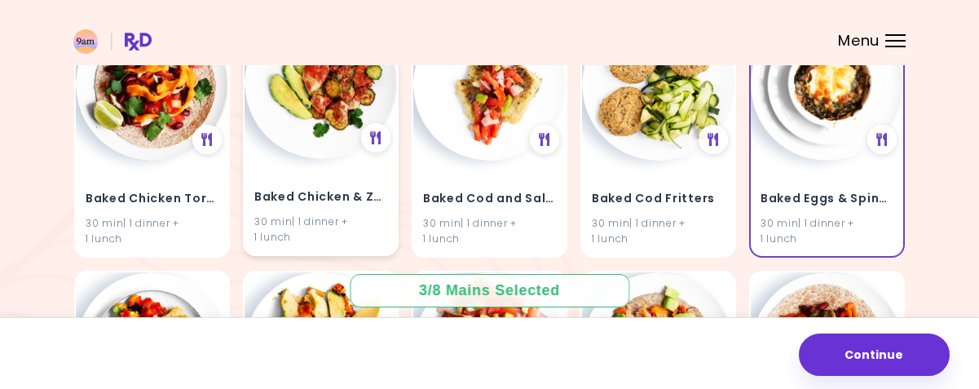
click at [339, 118] on img at bounding box center [321, 83] width 152 height 152
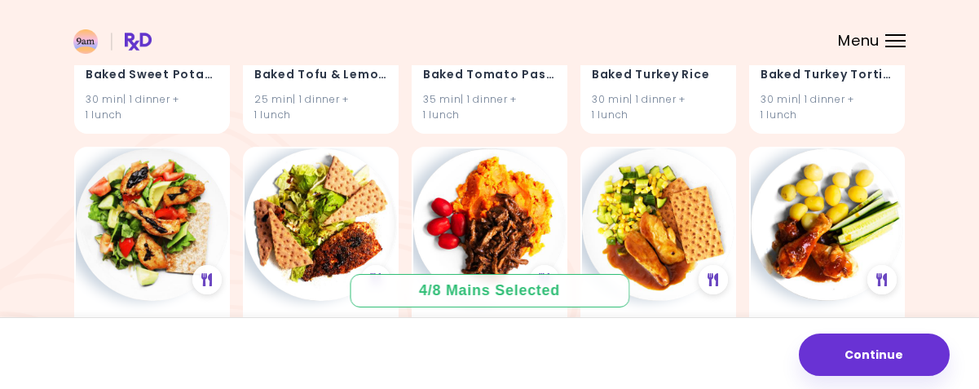
scroll to position [2283, 0]
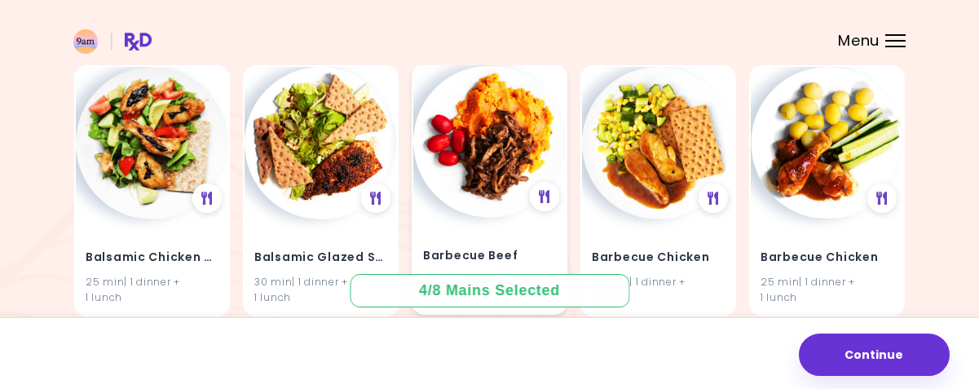
click at [502, 149] on img at bounding box center [489, 141] width 152 height 152
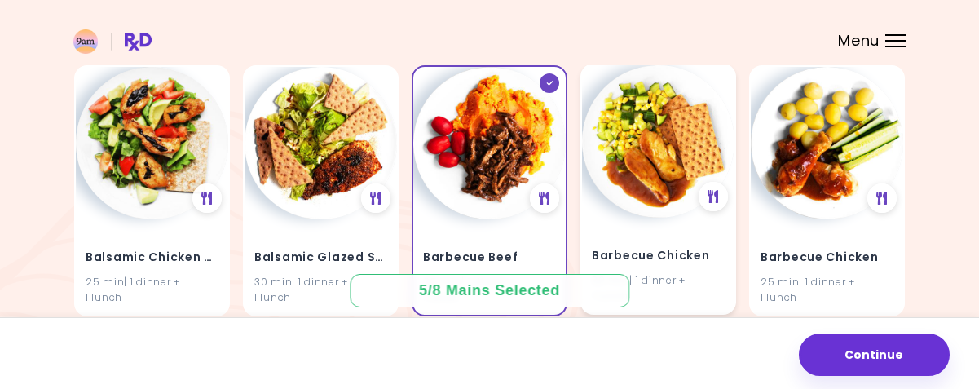
click at [663, 164] on img at bounding box center [658, 141] width 152 height 152
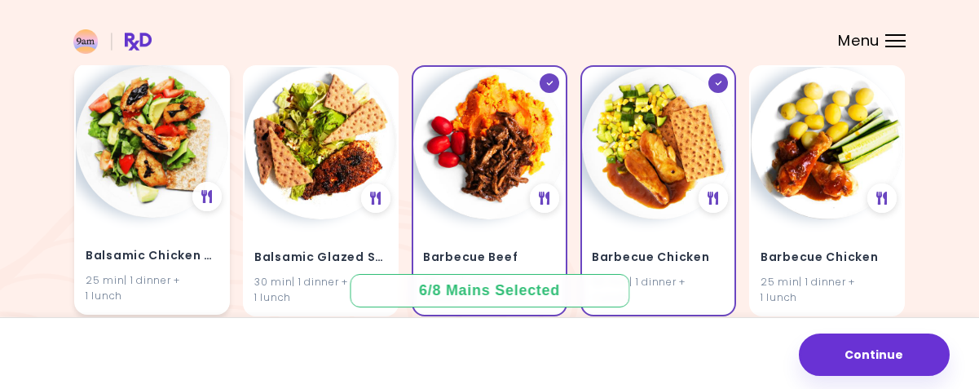
click at [173, 170] on img at bounding box center [152, 141] width 152 height 152
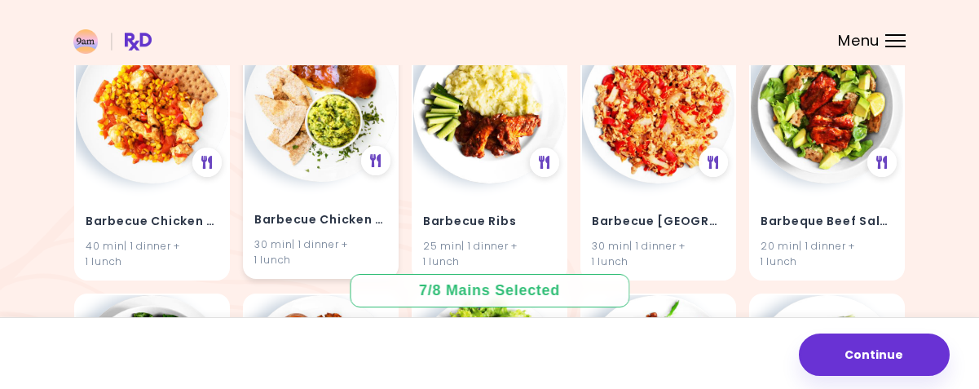
scroll to position [2609, 0]
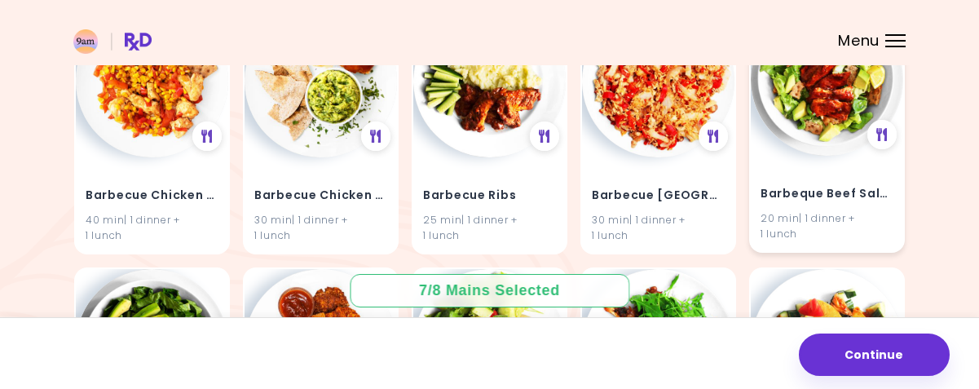
click at [827, 104] on img at bounding box center [827, 79] width 152 height 152
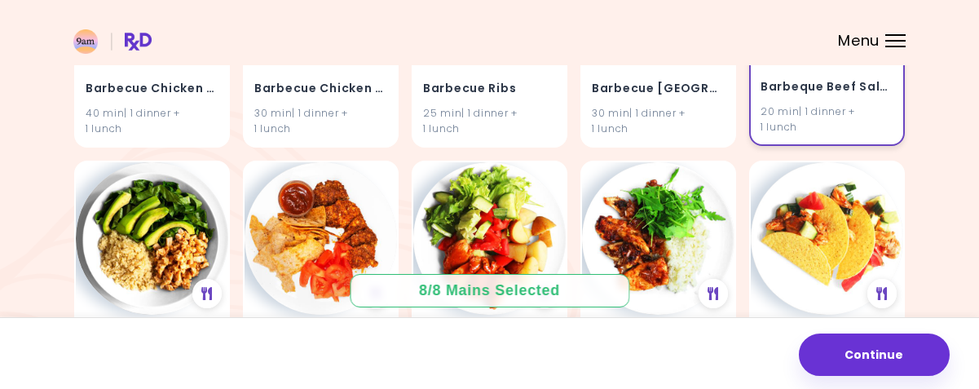
scroll to position [2691, 0]
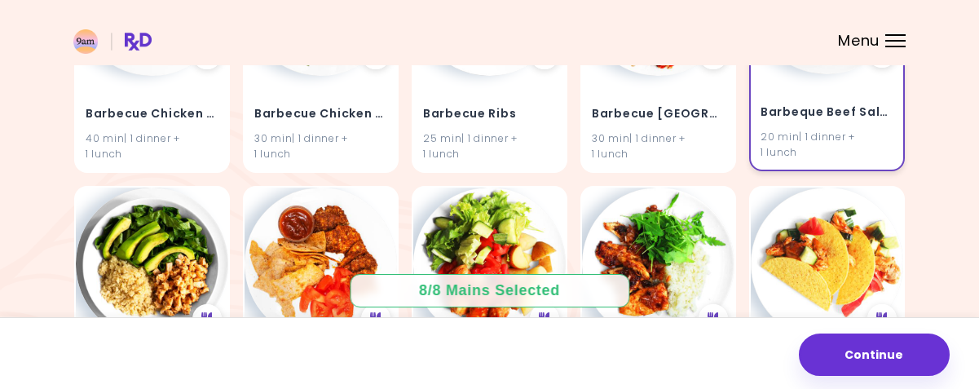
click at [850, 108] on h4 "Barbeque Beef Salad" at bounding box center [827, 112] width 133 height 26
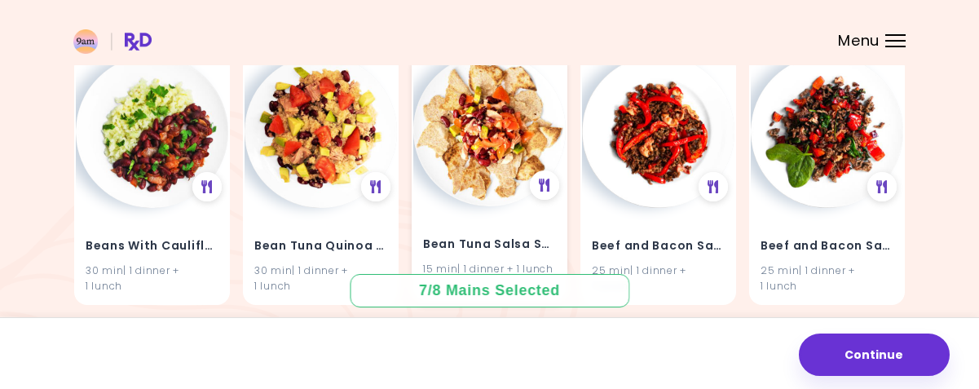
scroll to position [4648, 0]
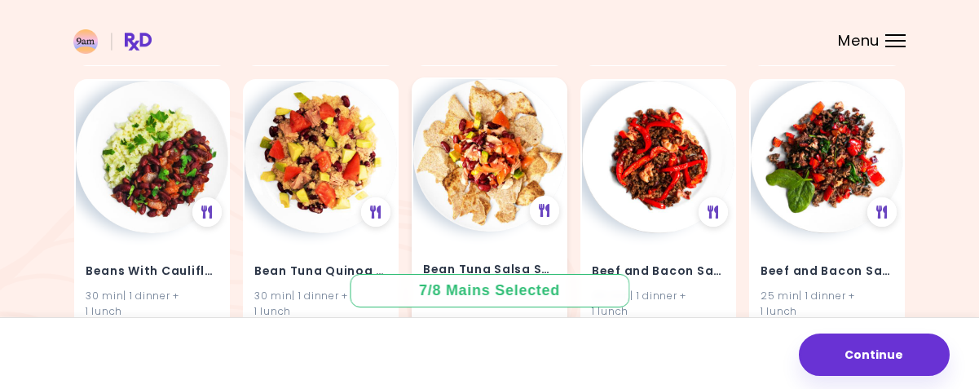
click at [468, 159] on img at bounding box center [489, 155] width 152 height 152
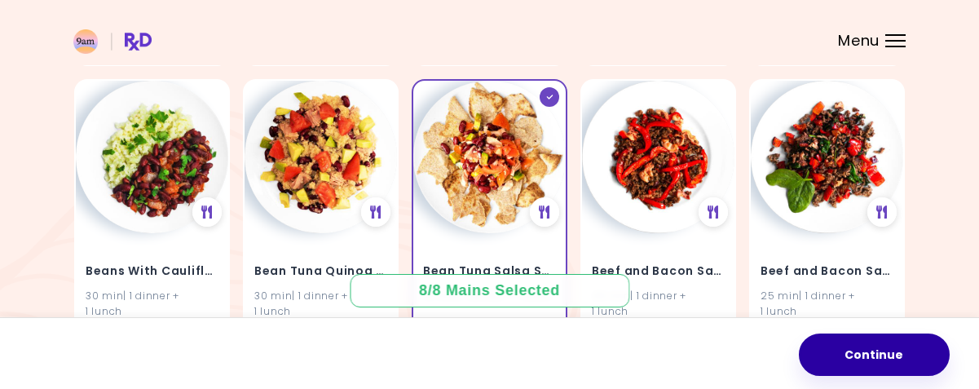
click at [905, 354] on button "Continue" at bounding box center [874, 354] width 151 height 42
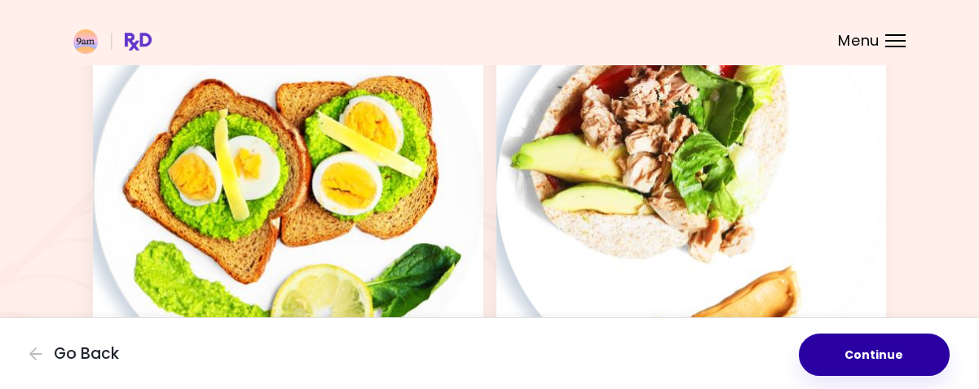
scroll to position [163, 0]
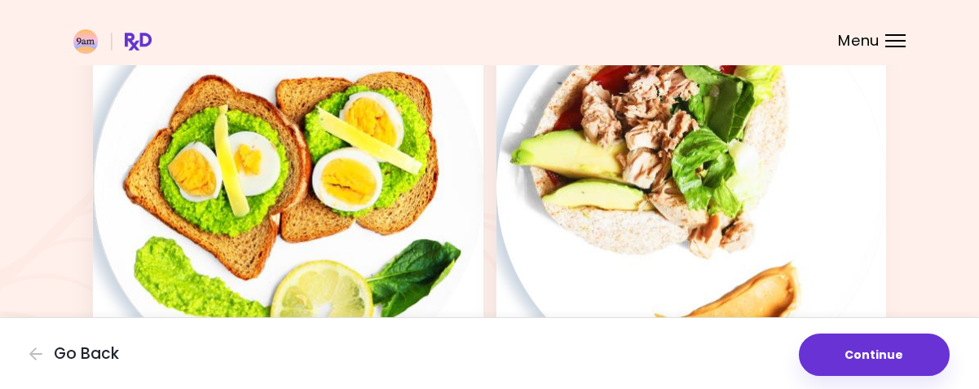
click at [877, 359] on button "Continue" at bounding box center [874, 354] width 151 height 42
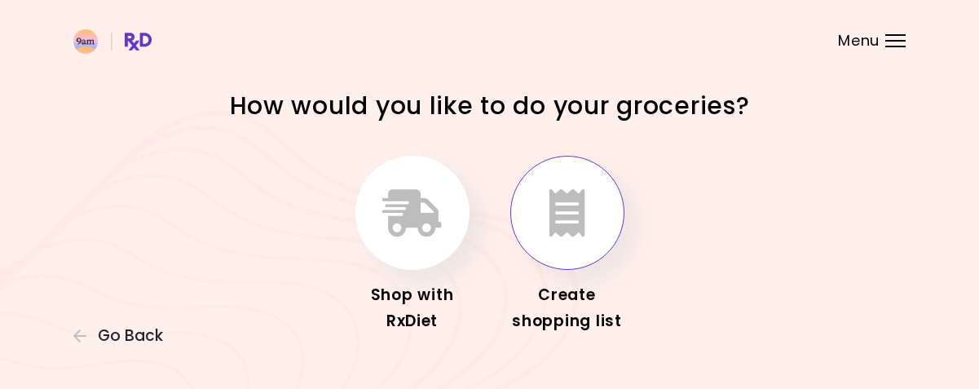
click at [572, 218] on icon "button" at bounding box center [568, 212] width 36 height 47
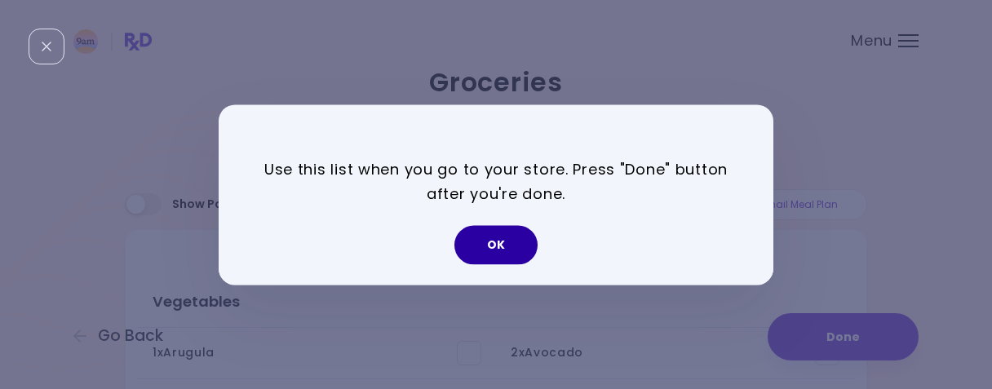
click at [523, 242] on button "OK" at bounding box center [495, 244] width 83 height 39
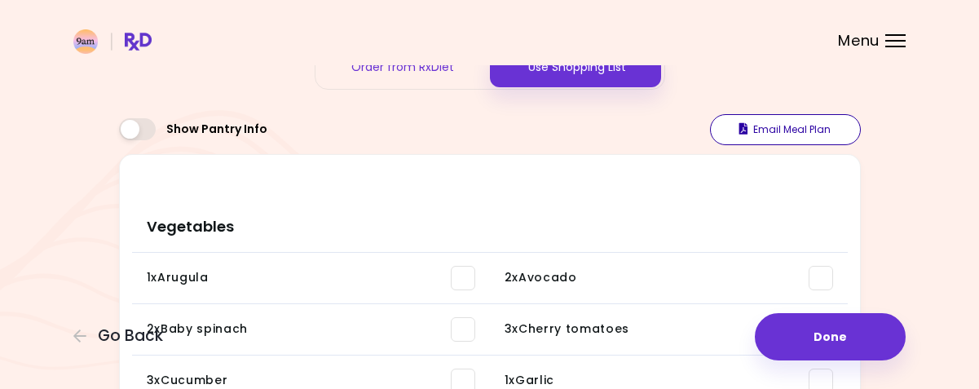
scroll to position [163, 0]
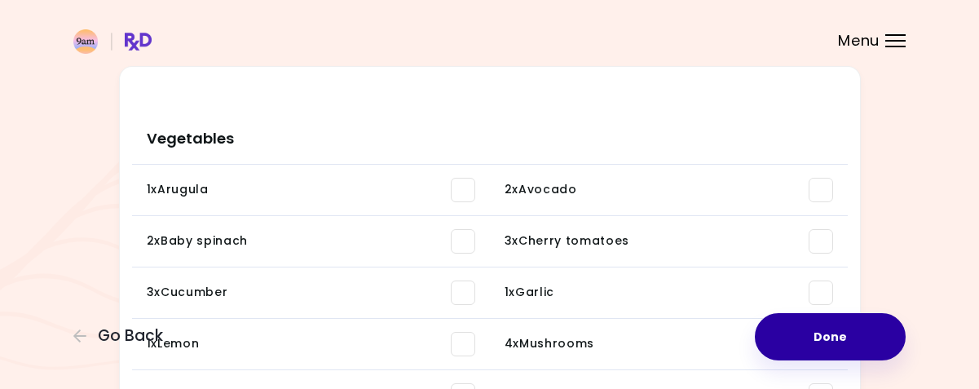
click at [838, 338] on button "Done" at bounding box center [830, 336] width 151 height 47
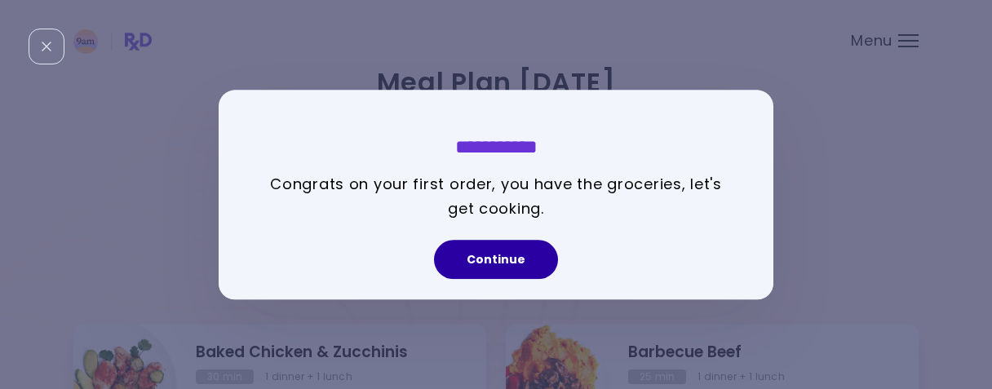
click at [514, 257] on button "Continue" at bounding box center [496, 259] width 124 height 39
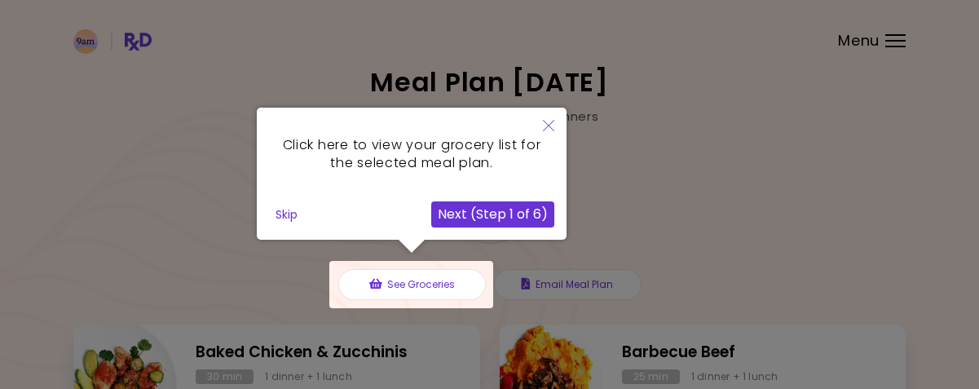
click at [285, 213] on button "Skip" at bounding box center [286, 214] width 35 height 24
